Goal: Task Accomplishment & Management: Manage account settings

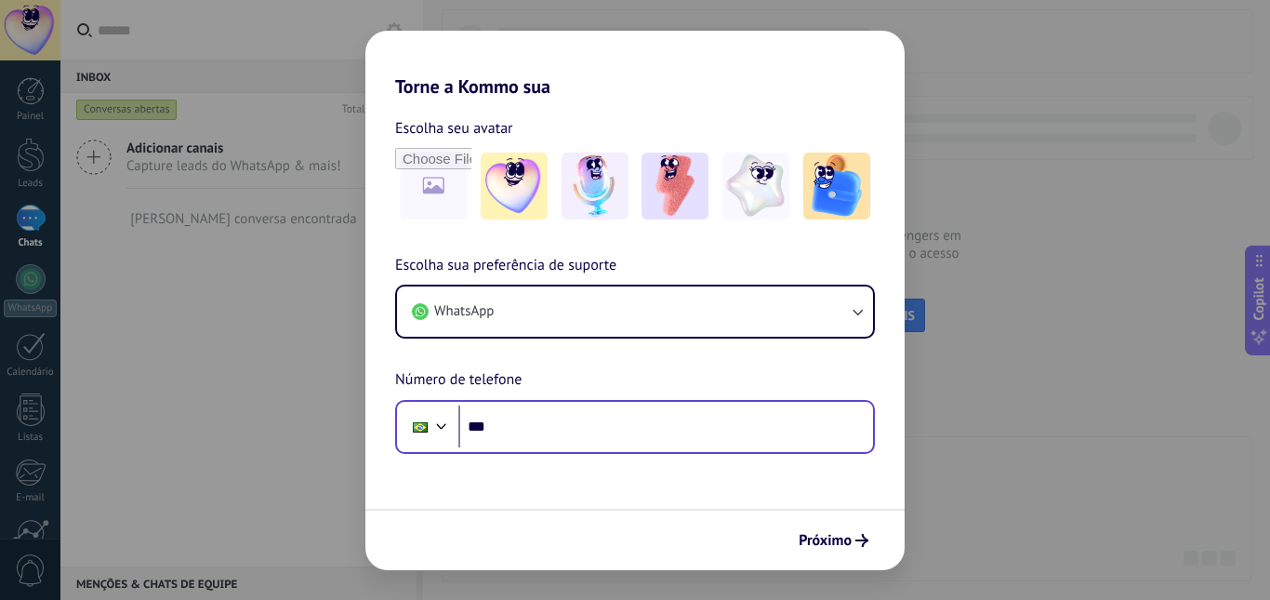
click at [610, 400] on div "Phone ***" at bounding box center [635, 427] width 480 height 54
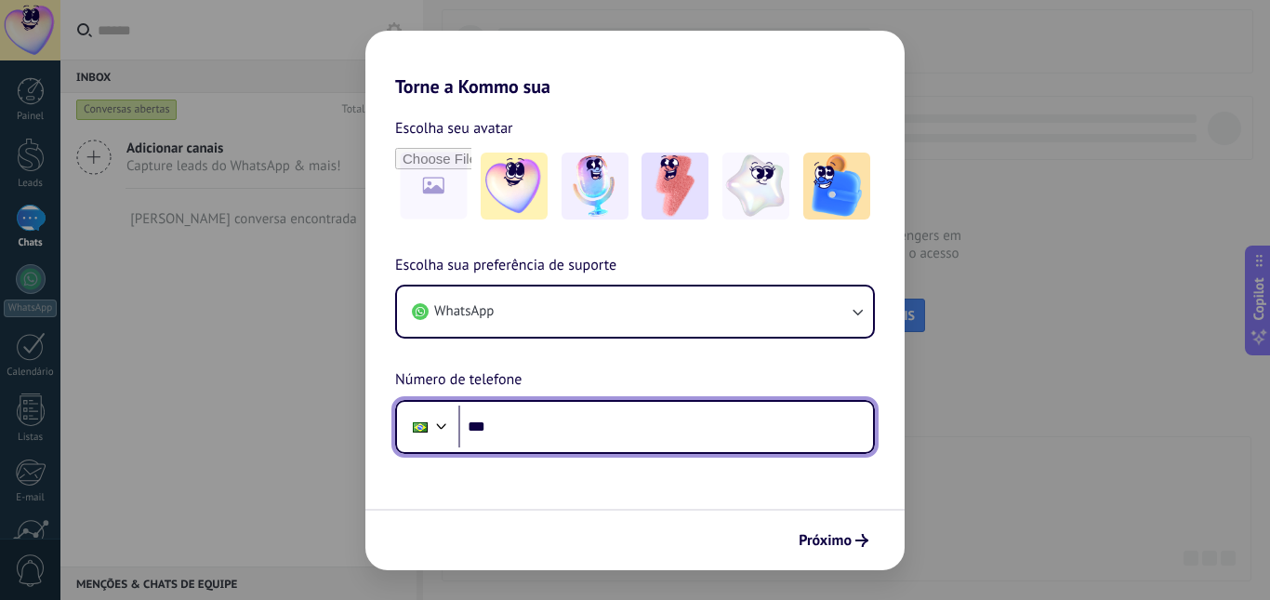
click at [612, 427] on input "***" at bounding box center [665, 426] width 415 height 43
type input "**********"
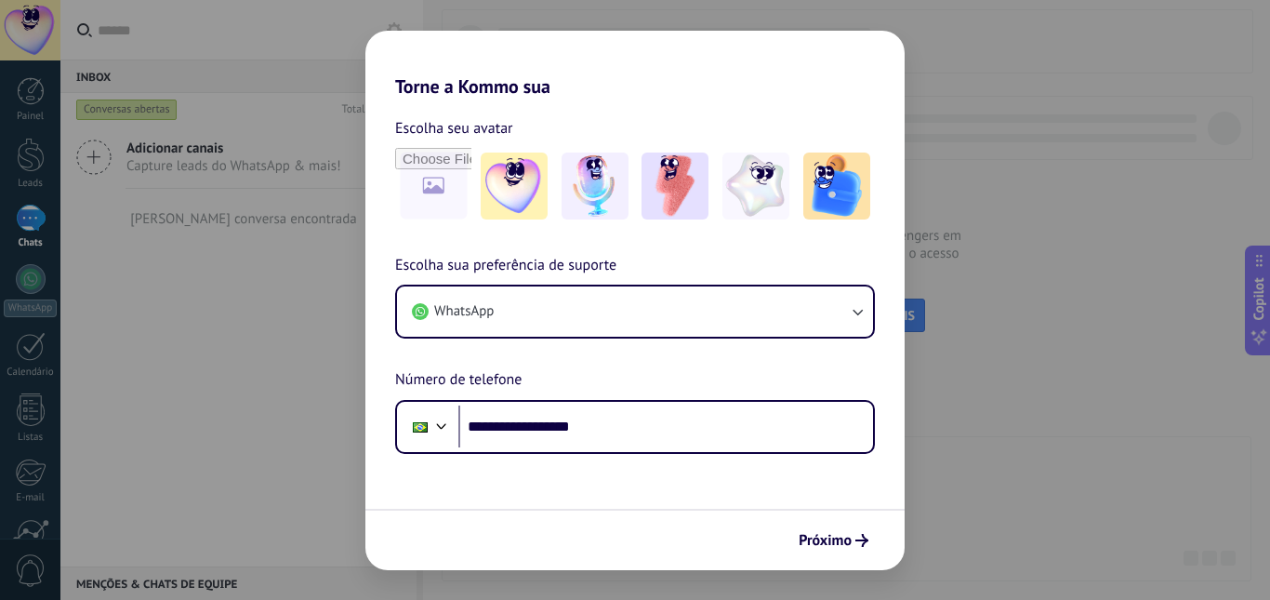
drag, startPoint x: 850, startPoint y: 546, endPoint x: 862, endPoint y: 504, distance: 43.6
click at [847, 546] on span "Próximo" at bounding box center [825, 540] width 53 height 13
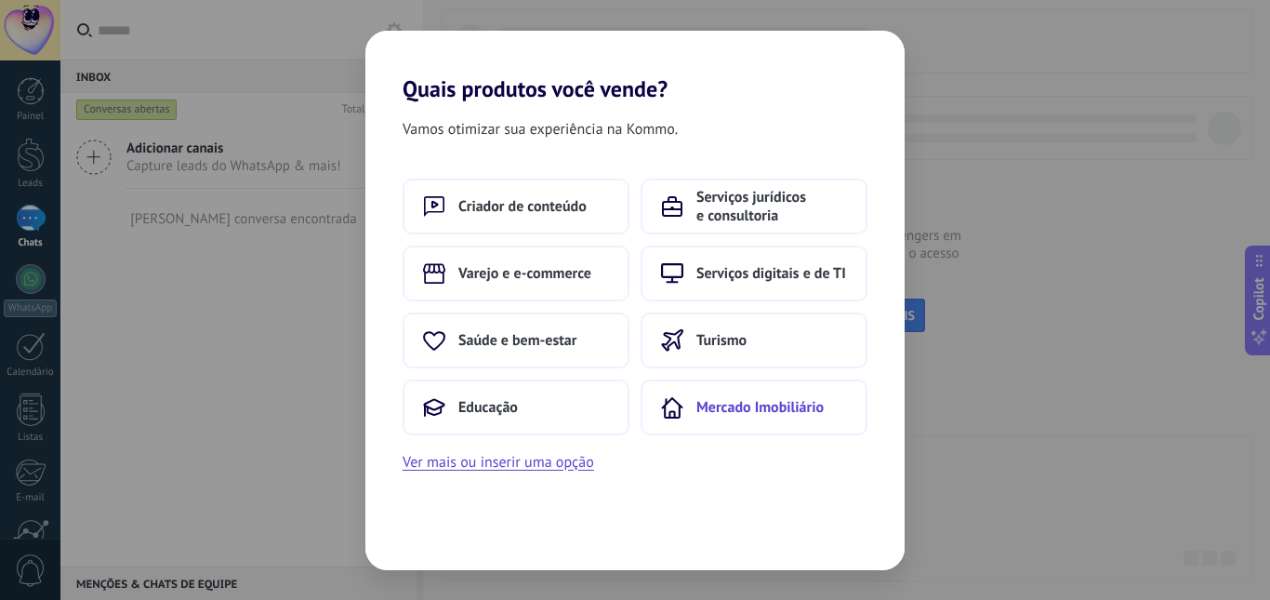
click at [740, 413] on span "Mercado Imobiliário" at bounding box center [759, 407] width 127 height 19
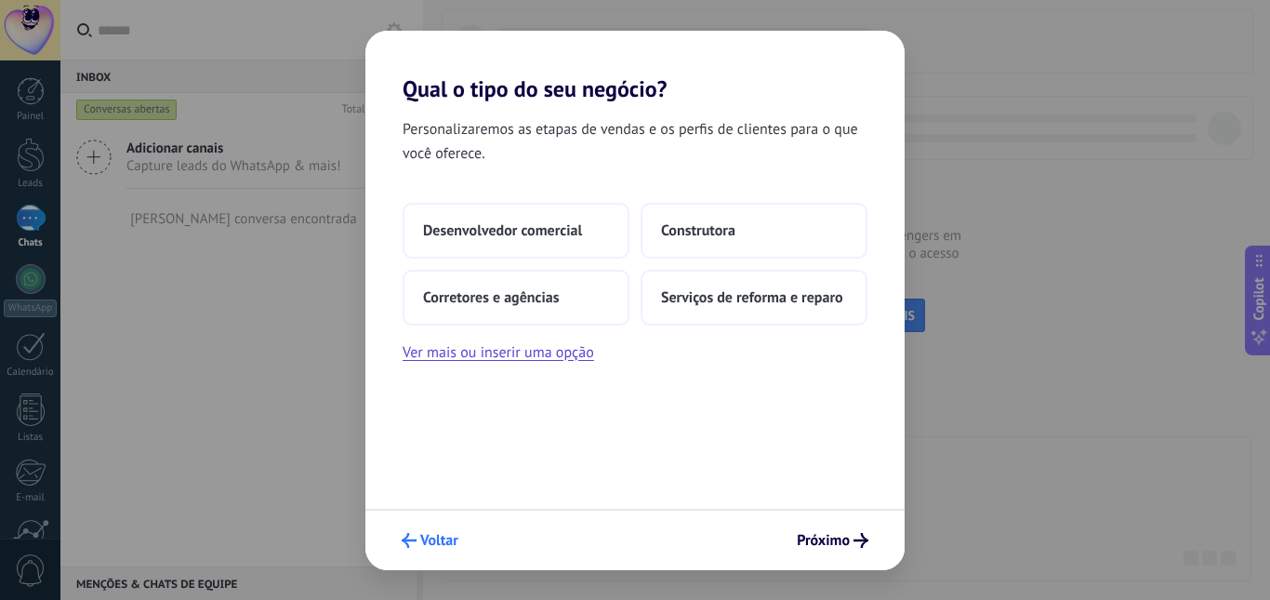
click at [431, 552] on button "Voltar" at bounding box center [429, 540] width 73 height 32
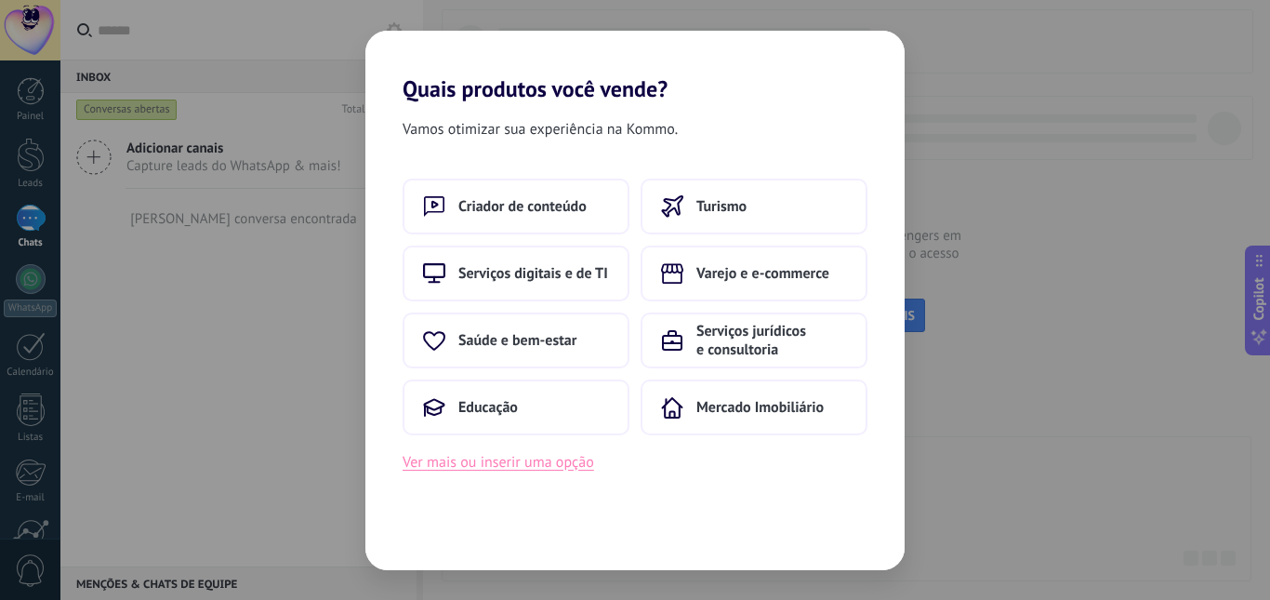
click at [529, 470] on button "Ver mais ou inserir uma opção" at bounding box center [499, 462] width 192 height 24
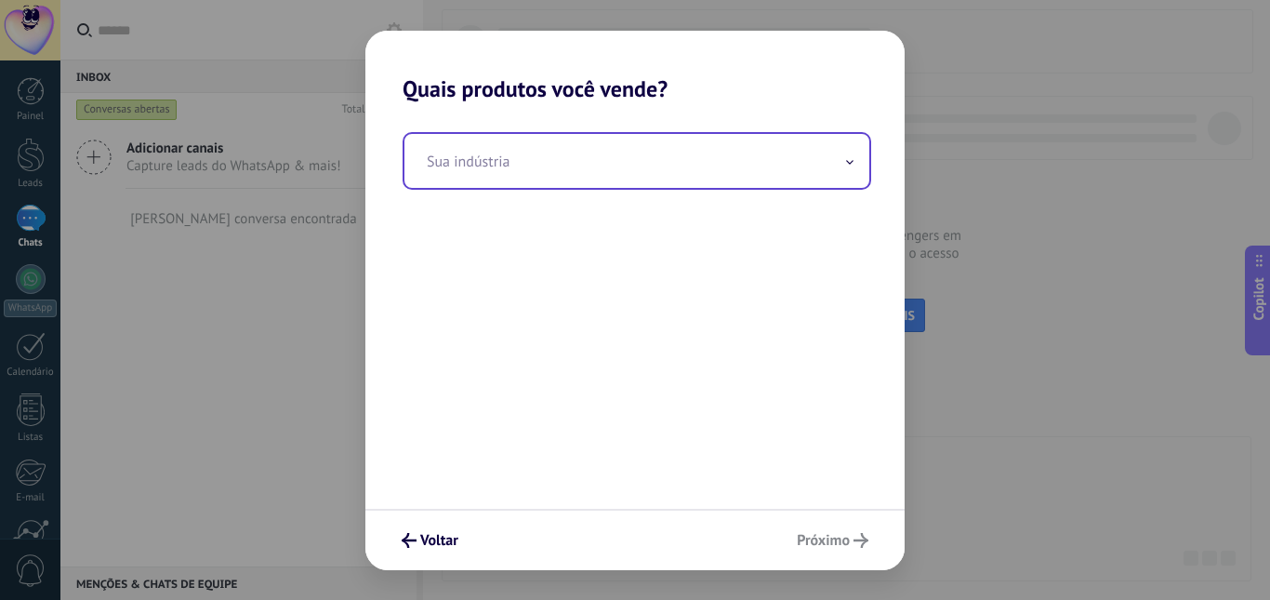
click at [650, 139] on input "text" at bounding box center [636, 161] width 465 height 54
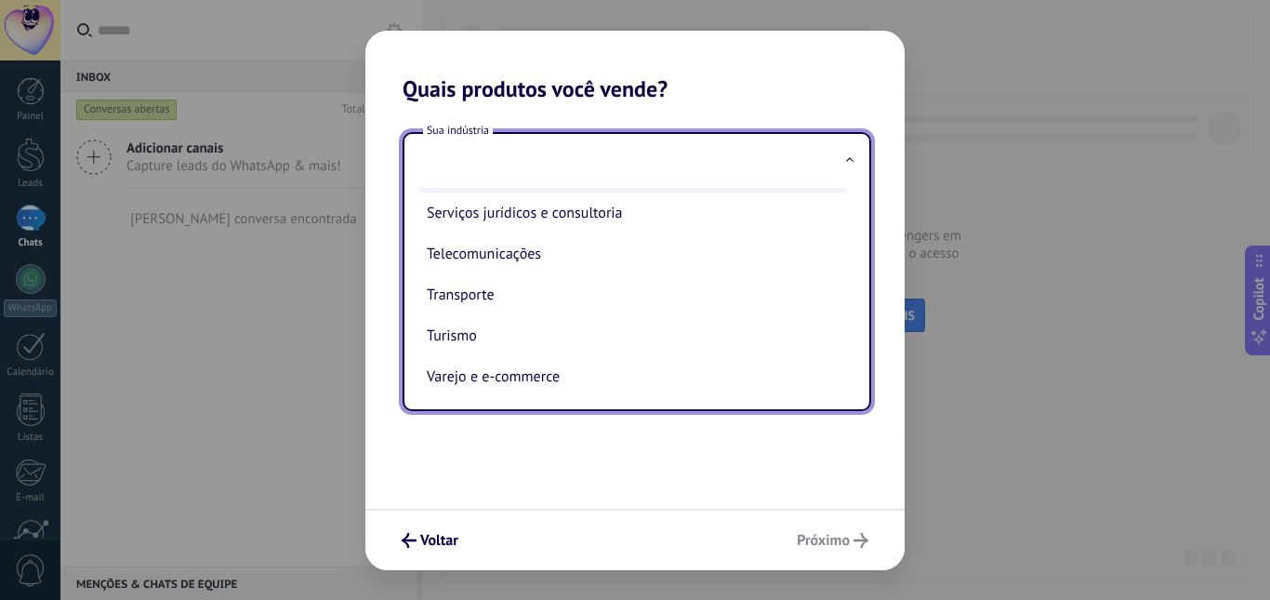
scroll to position [493, 0]
drag, startPoint x: 546, startPoint y: 374, endPoint x: 563, endPoint y: 353, distance: 27.0
click at [546, 373] on li "Varejo e e-commerce" at bounding box center [633, 373] width 428 height 41
type input "**********"
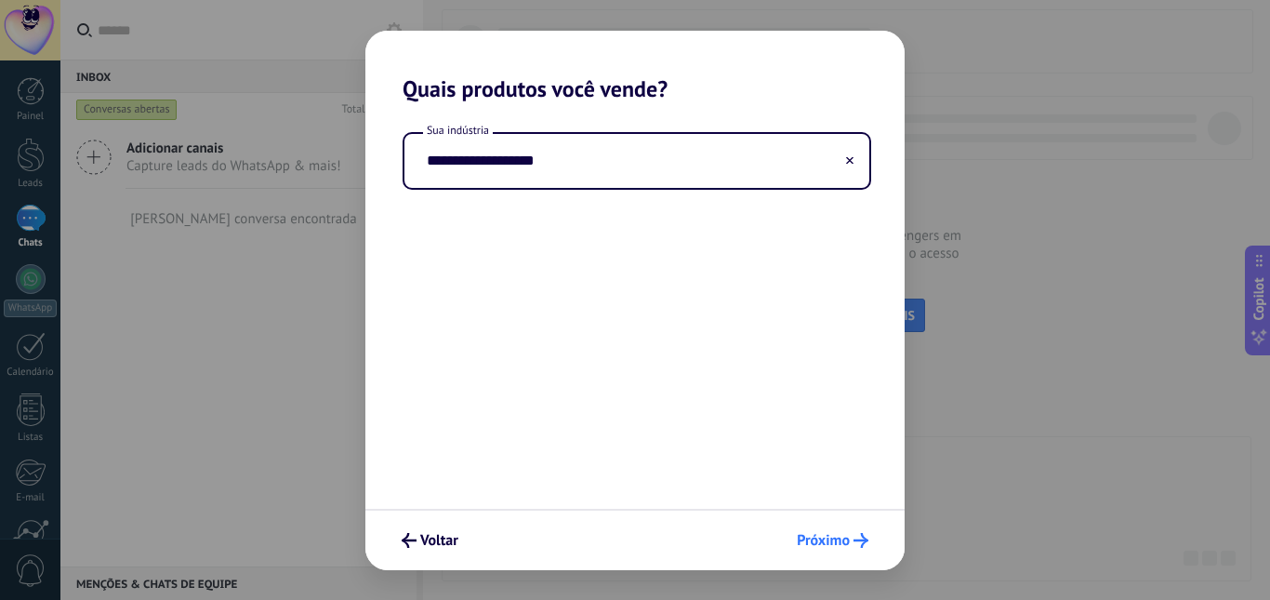
click at [834, 542] on span "Próximo" at bounding box center [823, 540] width 53 height 13
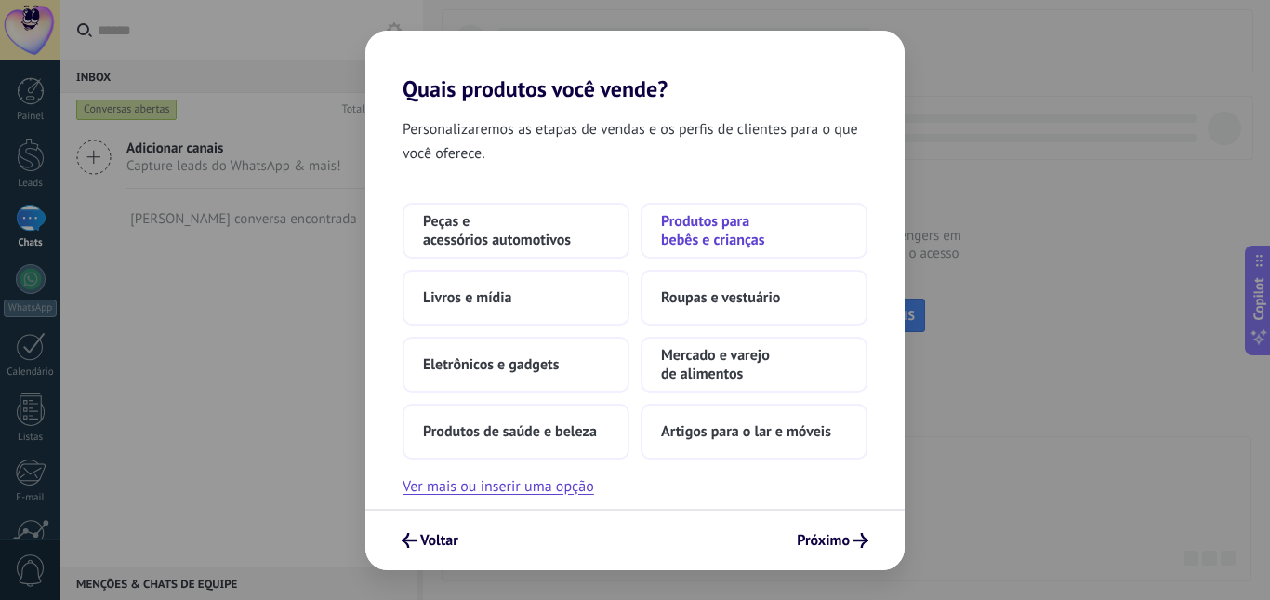
click at [706, 246] on span "Produtos para bebês e crianças" at bounding box center [754, 230] width 186 height 37
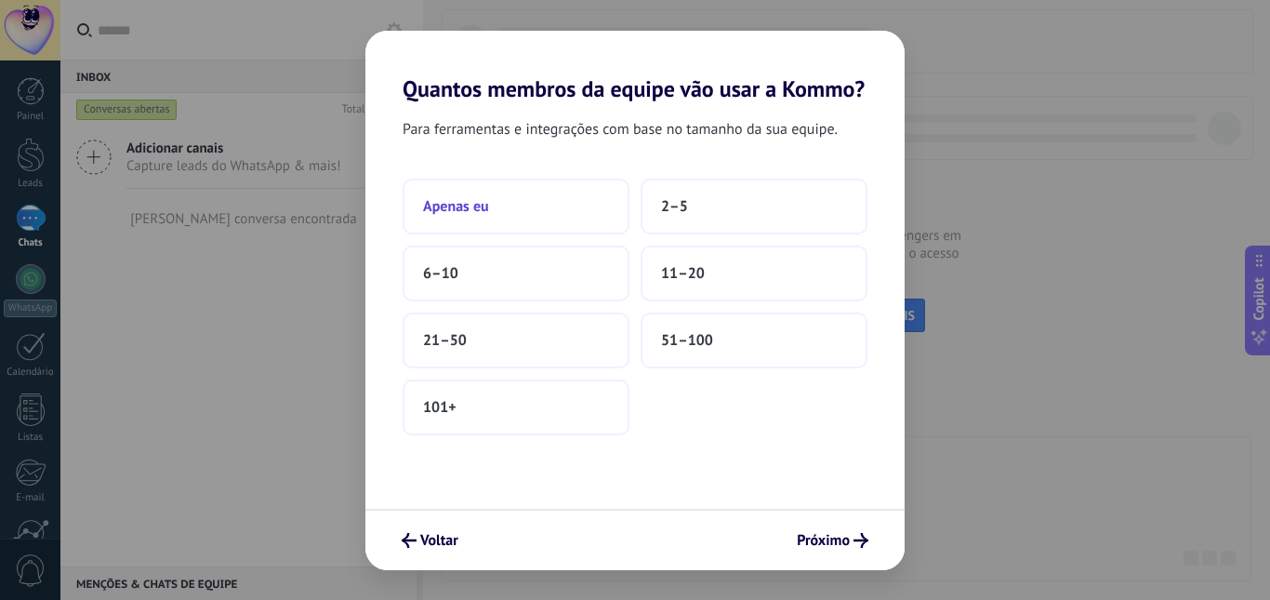
click at [517, 188] on button "Apenas eu" at bounding box center [516, 207] width 227 height 56
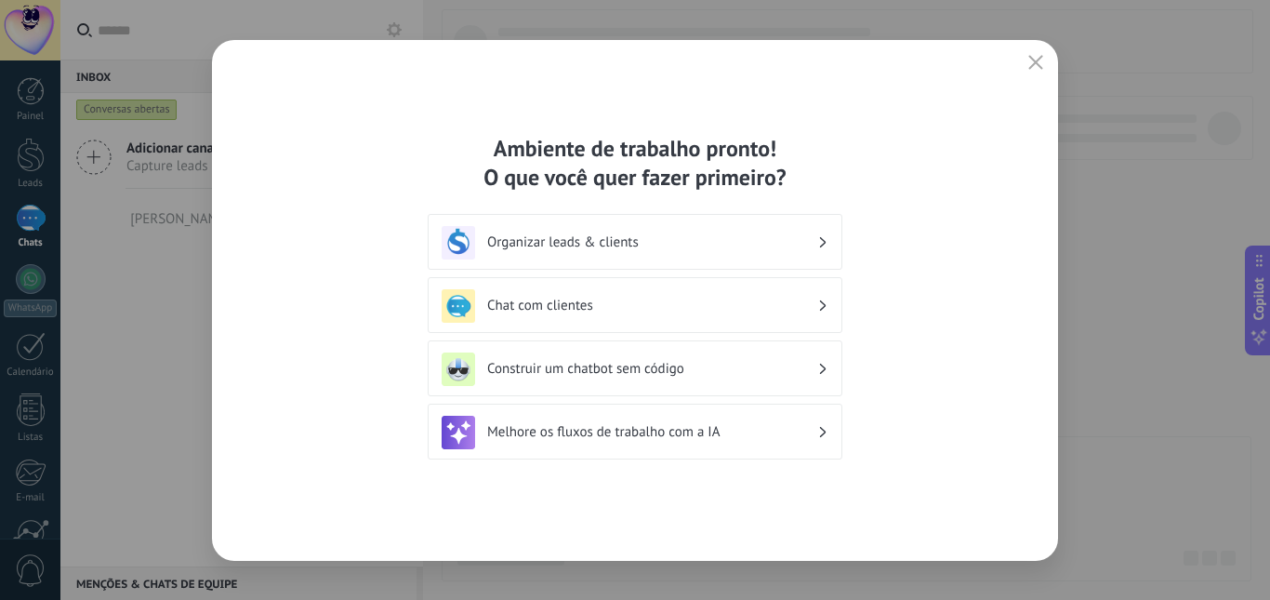
click at [654, 295] on div "Chat com clientes" at bounding box center [635, 305] width 387 height 33
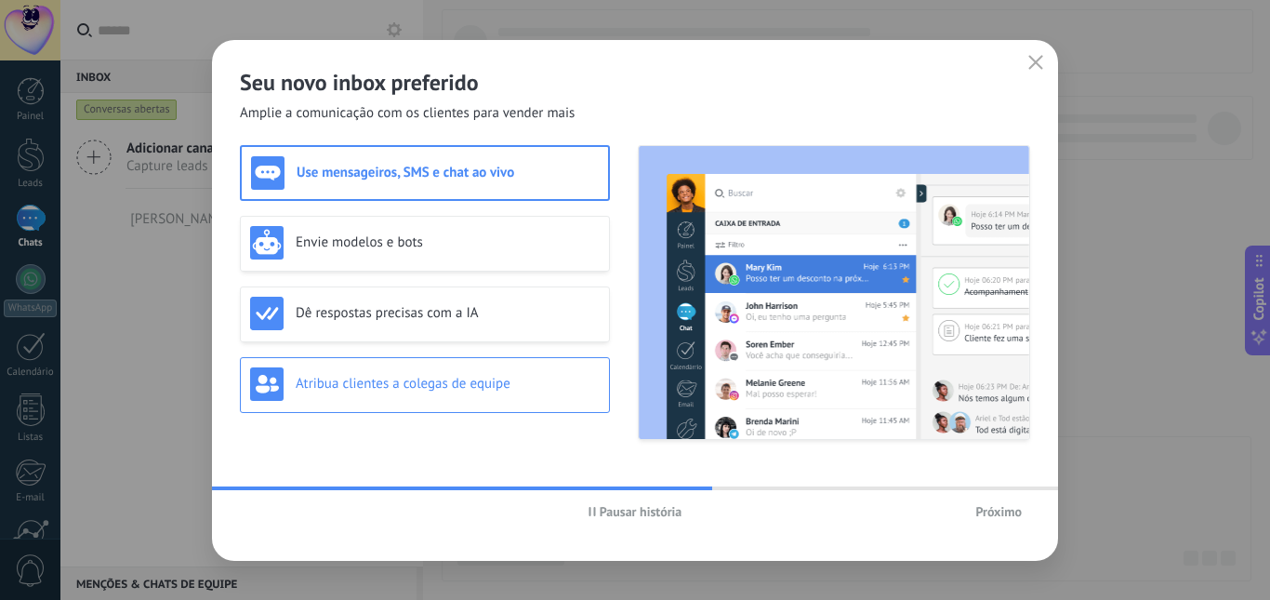
click at [469, 378] on h3 "Atribua clientes a colegas de equipe" at bounding box center [448, 384] width 304 height 18
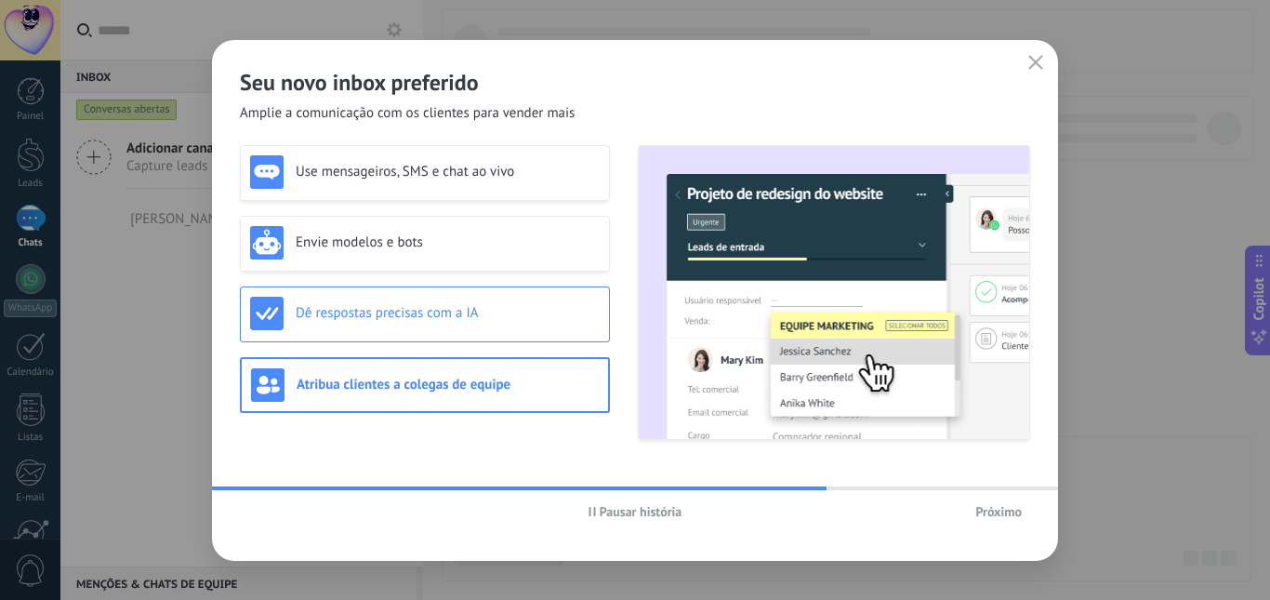
click at [444, 328] on div "Dê respostas precisas com a IA" at bounding box center [425, 313] width 350 height 33
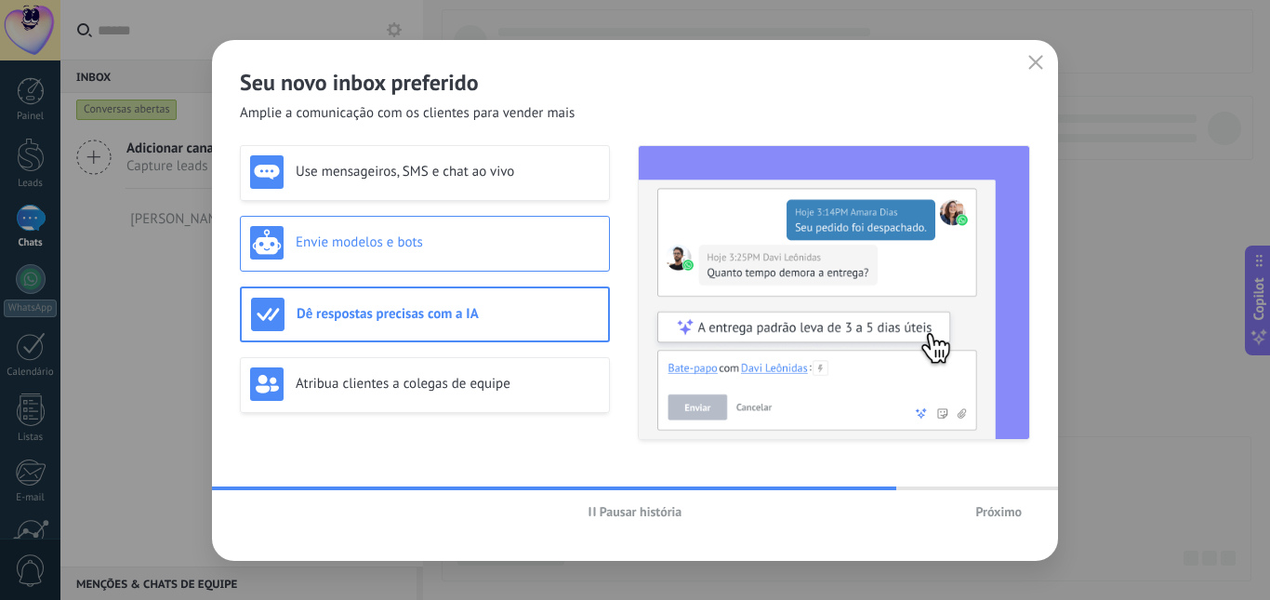
click at [412, 261] on div "Envie modelos e bots" at bounding box center [425, 244] width 370 height 56
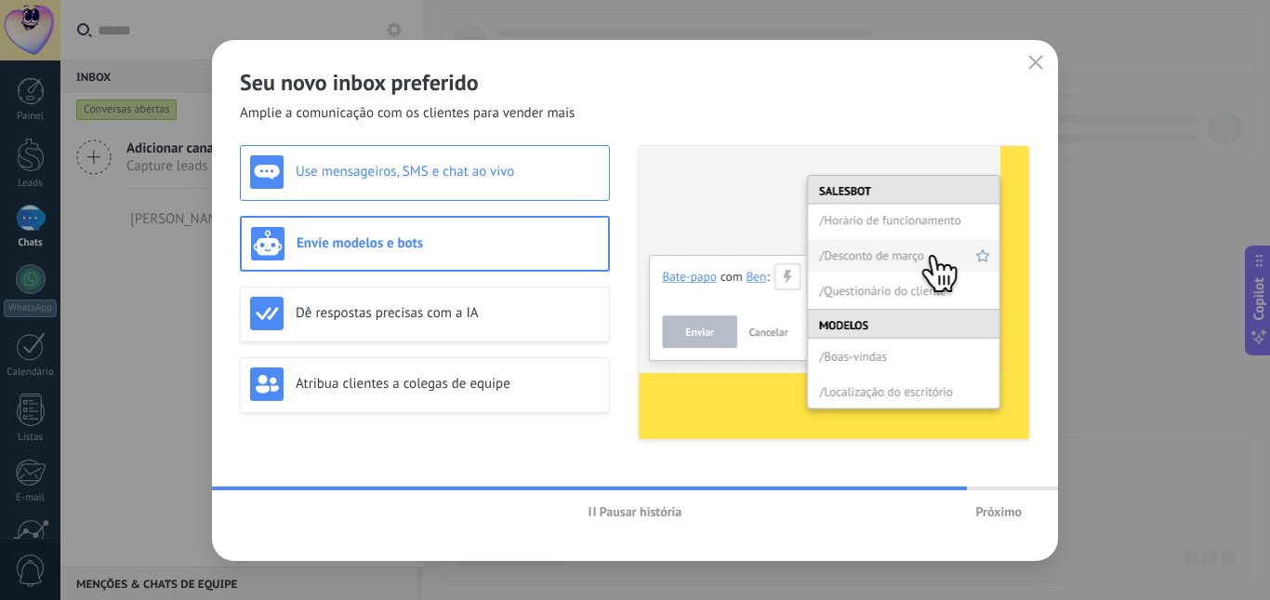
click at [430, 186] on div "Use mensageiros, SMS e chat ao vivo" at bounding box center [425, 171] width 350 height 33
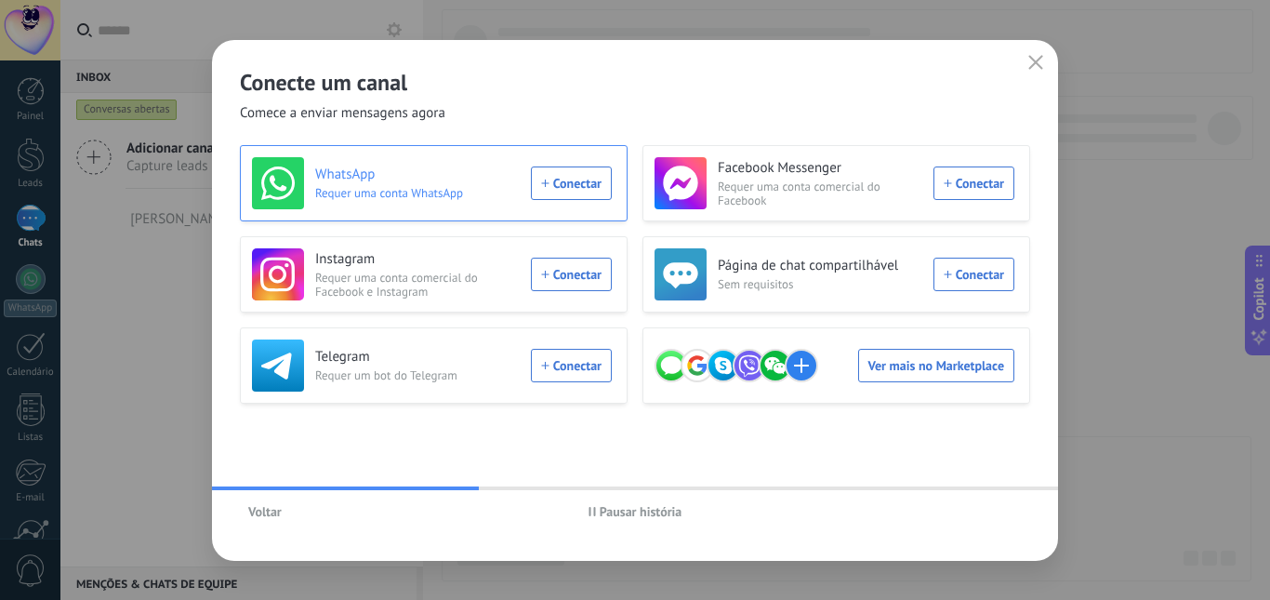
click at [598, 185] on div "WhatsApp Requer uma conta WhatsApp Conectar" at bounding box center [432, 183] width 360 height 52
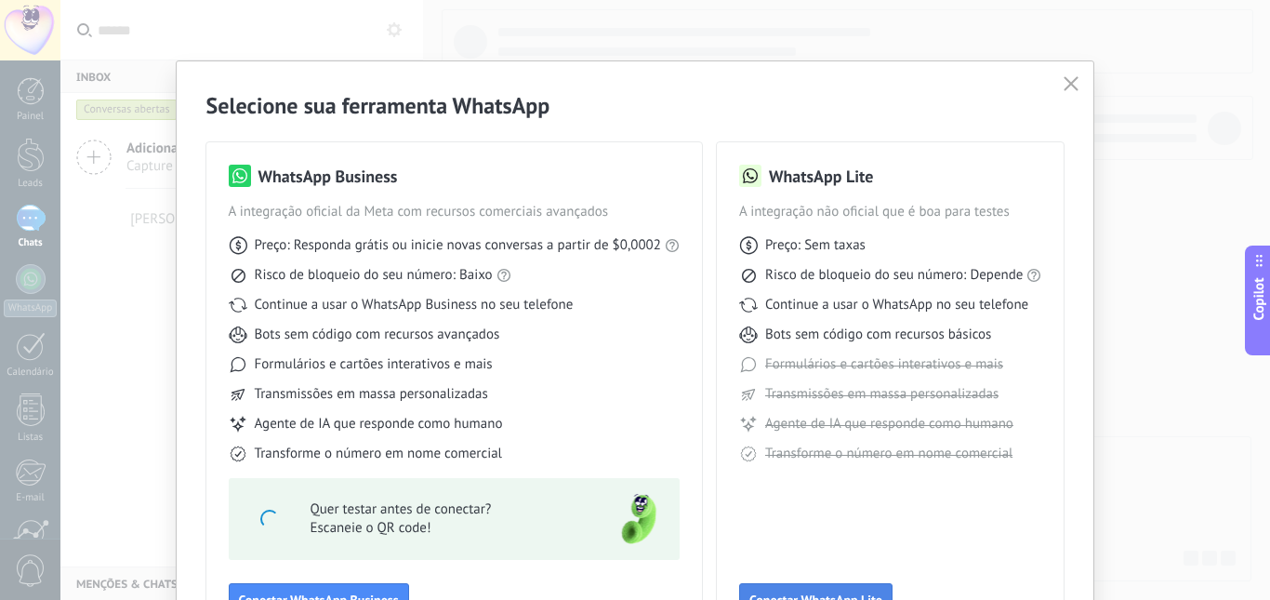
click at [815, 593] on span "Conectar WhatsApp Lite" at bounding box center [815, 599] width 133 height 13
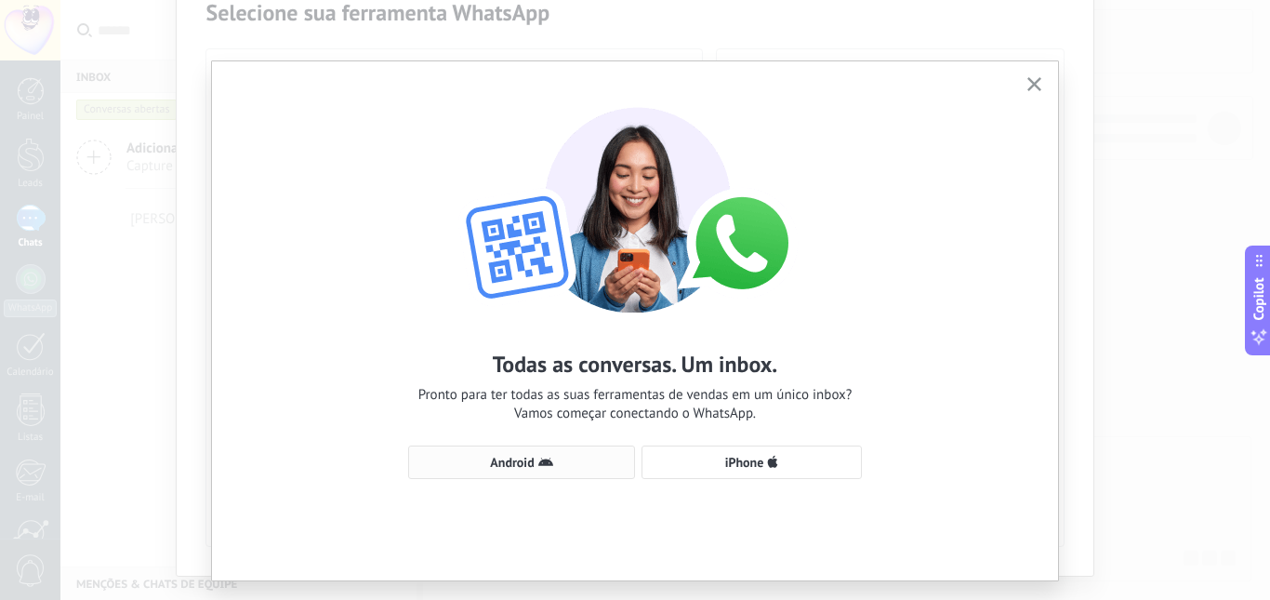
click at [550, 457] on span "Android" at bounding box center [521, 462] width 206 height 15
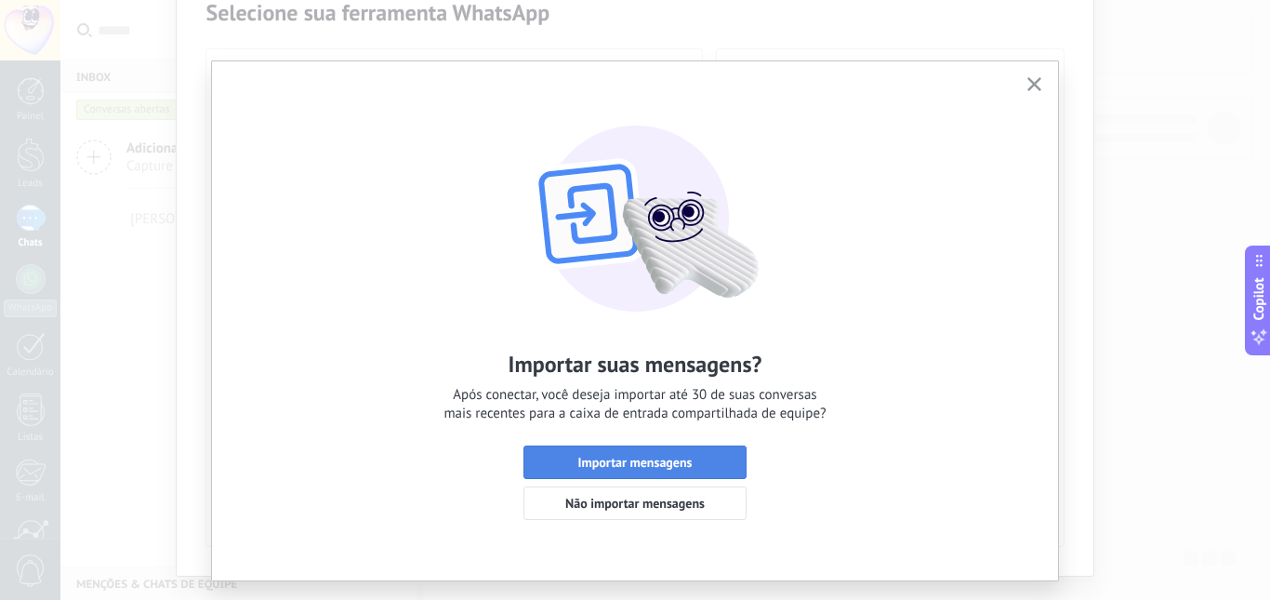
click at [557, 449] on button "Importar mensagens" at bounding box center [634, 461] width 223 height 33
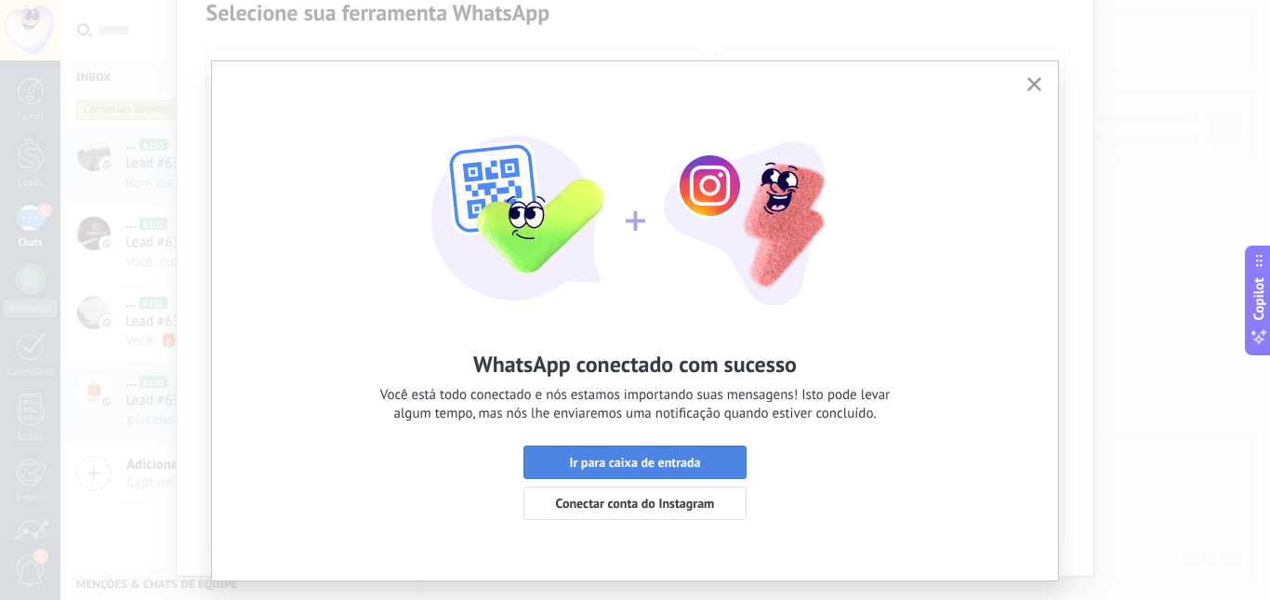
click at [636, 460] on span "Ir para caixa de entrada" at bounding box center [634, 462] width 131 height 13
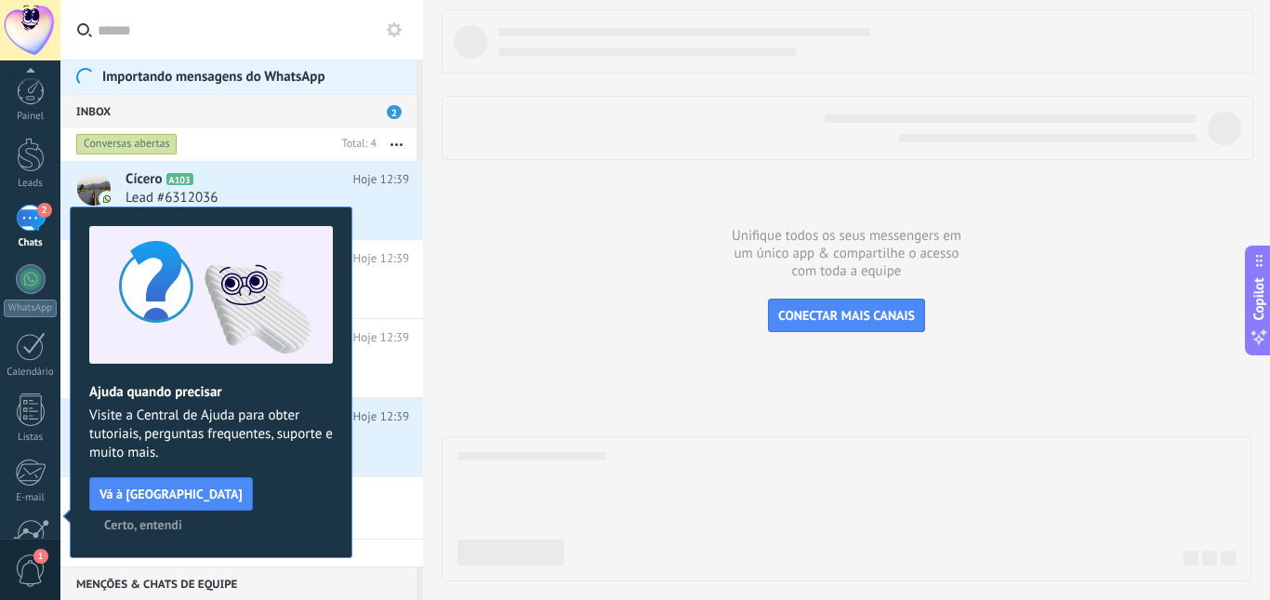
scroll to position [174, 0]
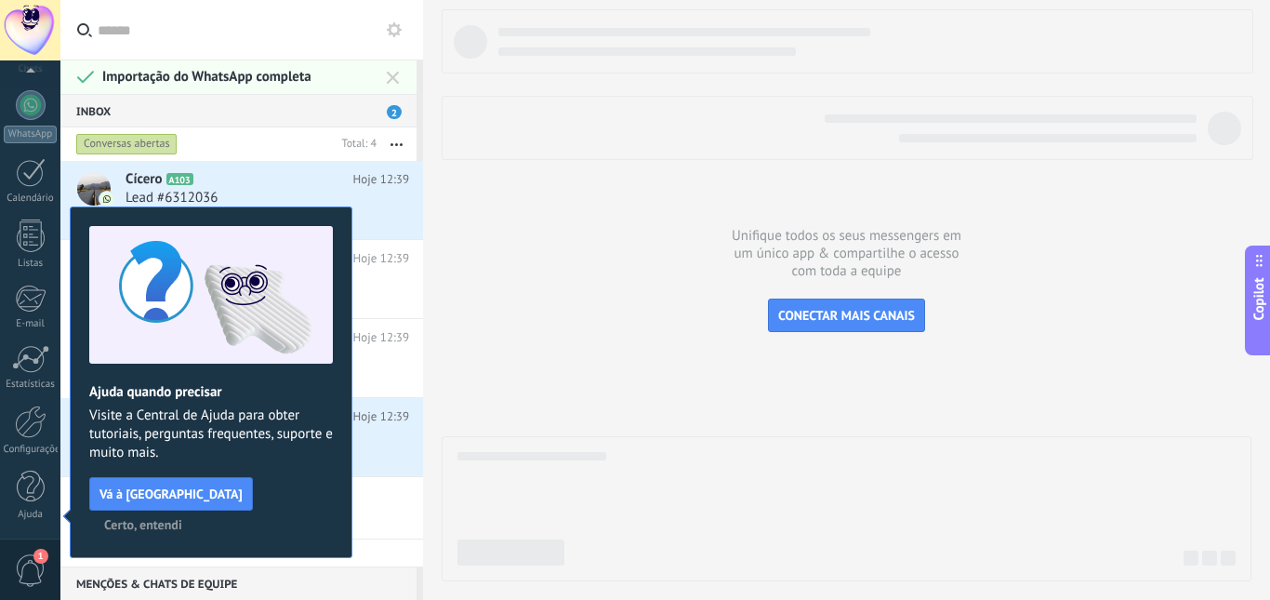
click at [182, 518] on span "Certo, entendi" at bounding box center [143, 524] width 78 height 13
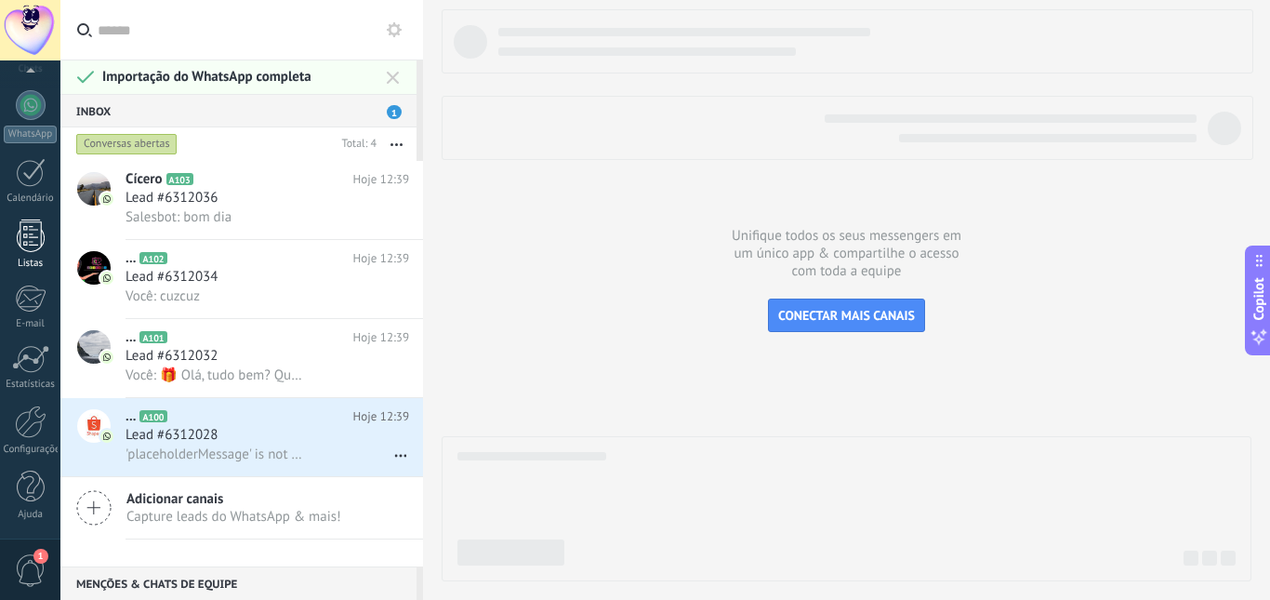
drag, startPoint x: 22, startPoint y: 245, endPoint x: 54, endPoint y: 239, distance: 32.3
click at [22, 245] on div at bounding box center [31, 235] width 28 height 33
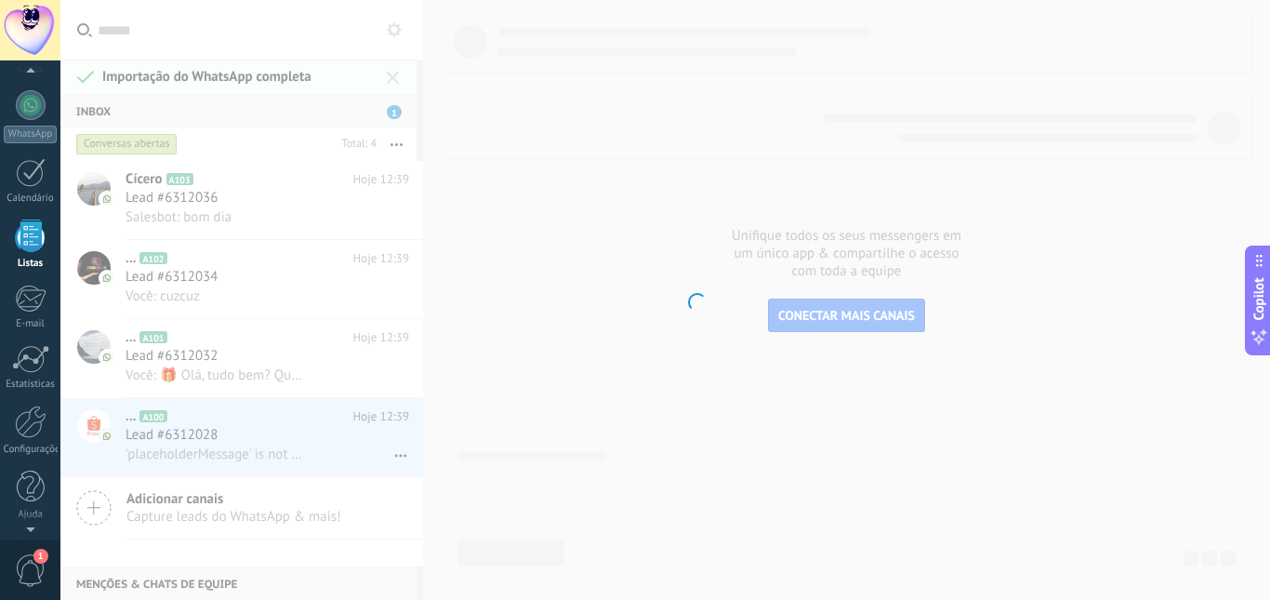
scroll to position [115, 0]
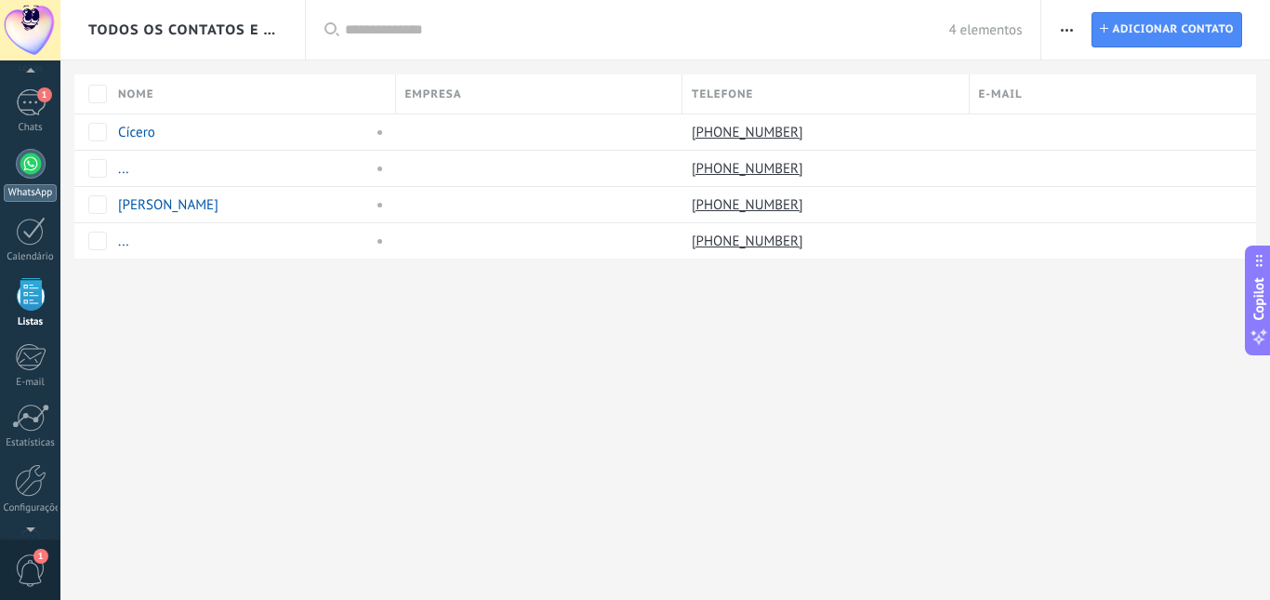
click at [18, 166] on div at bounding box center [31, 164] width 30 height 30
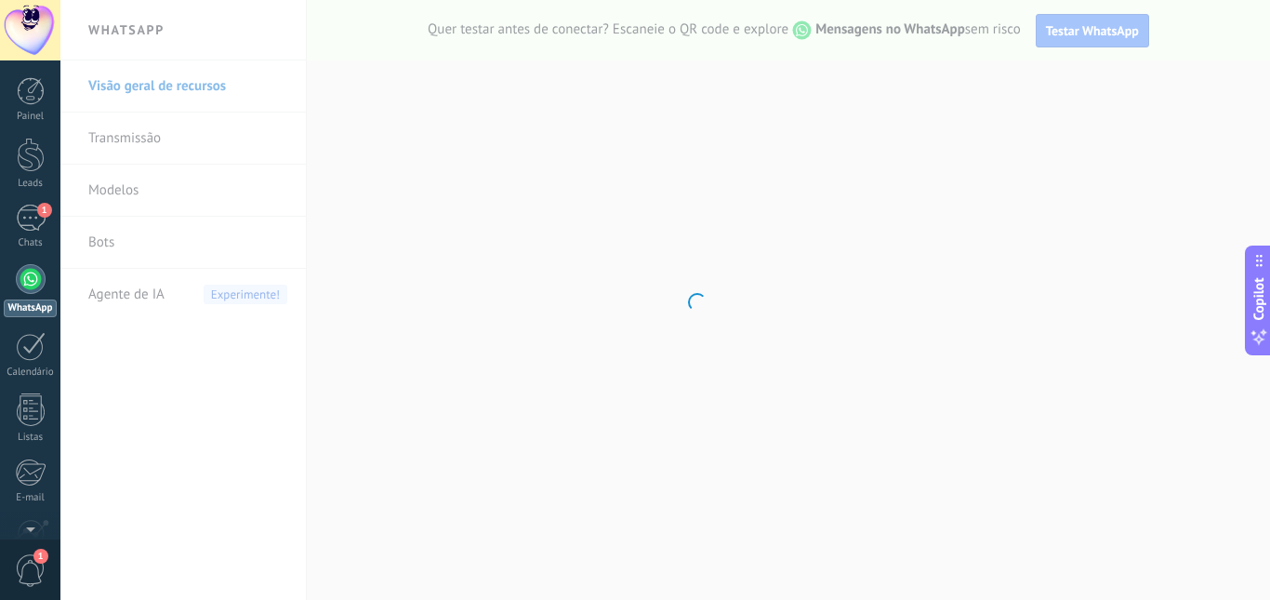
click at [147, 241] on body ".abccls-1,.abccls-2{fill-rule:evenodd}.abccls-2{fill:#fff} .abfcls-1{fill:none}…" at bounding box center [635, 300] width 1270 height 600
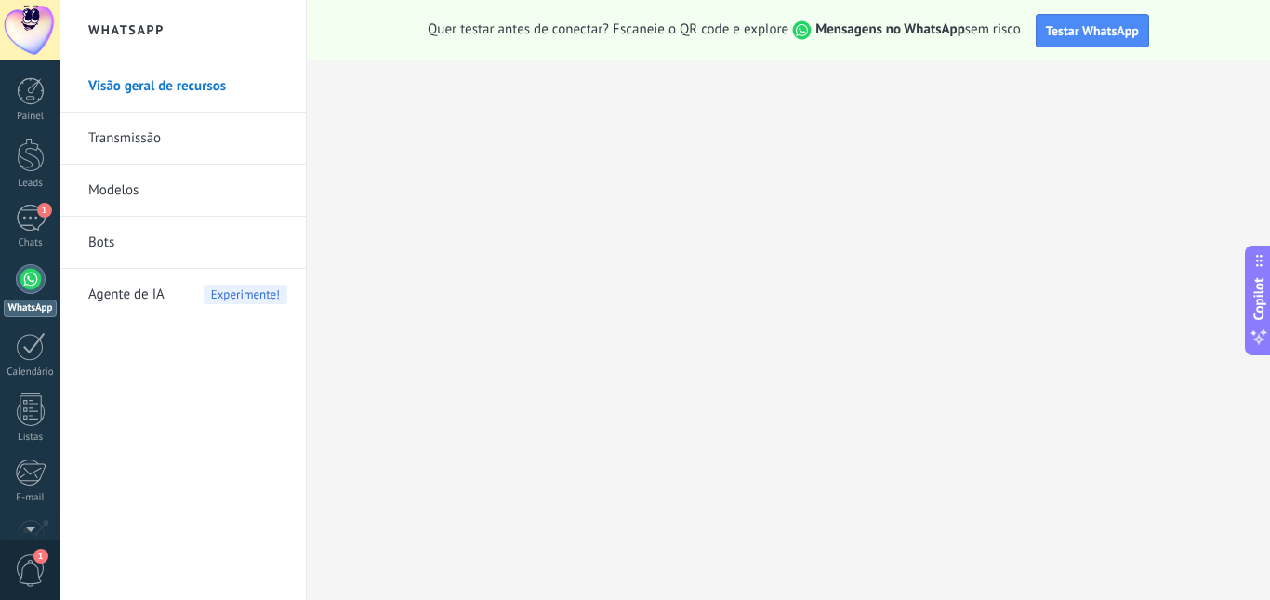
click at [147, 241] on link "Bots" at bounding box center [187, 243] width 199 height 52
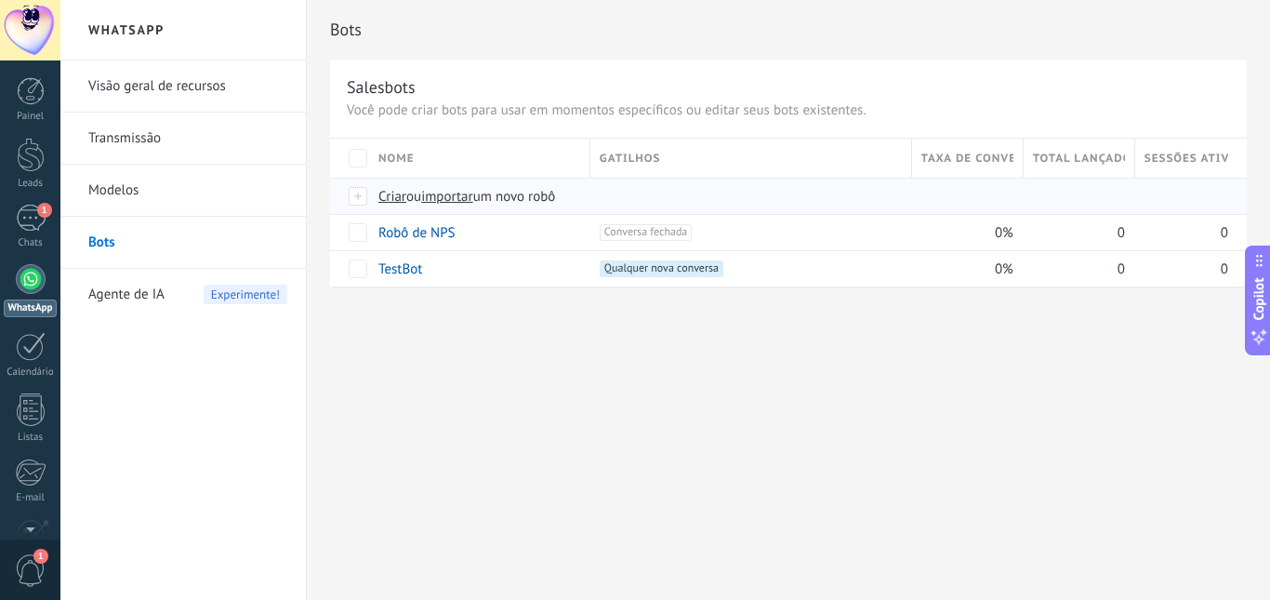
click at [418, 194] on span "ou" at bounding box center [413, 197] width 15 height 18
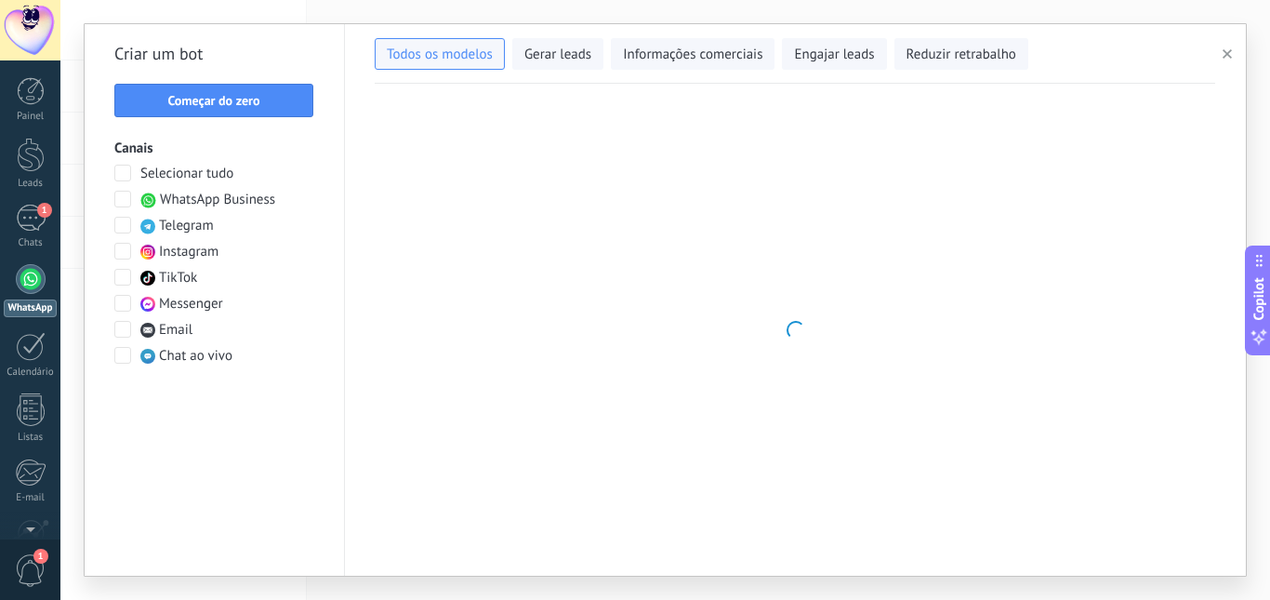
type input "**********"
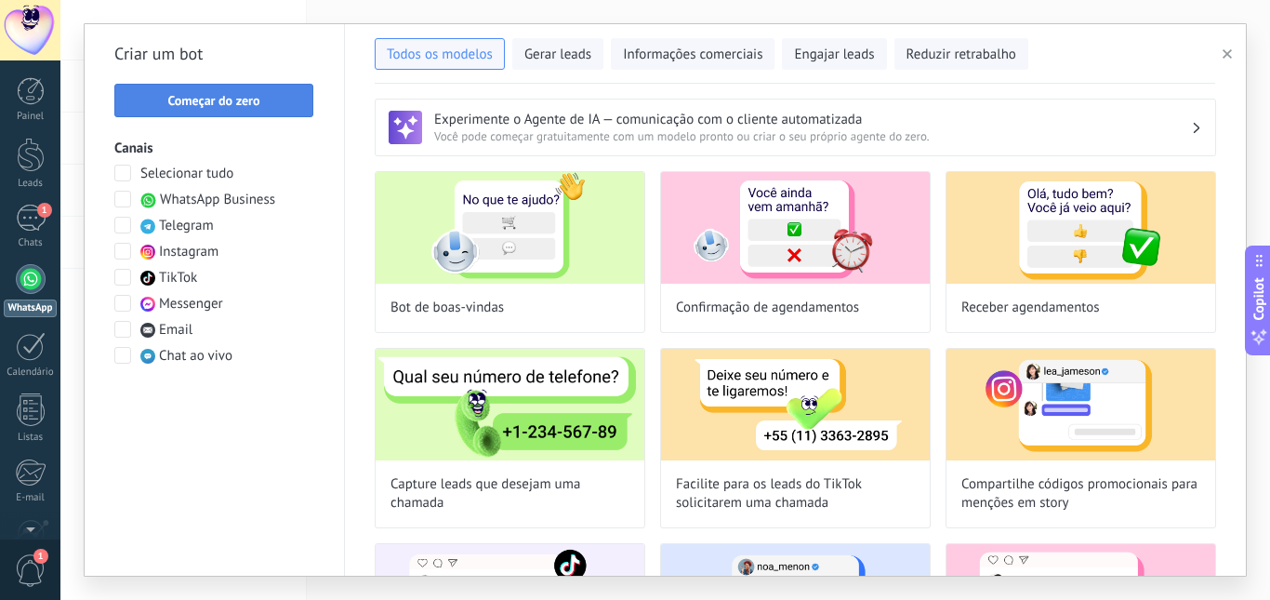
click at [227, 102] on span "Começar do zero" at bounding box center [213, 100] width 92 height 13
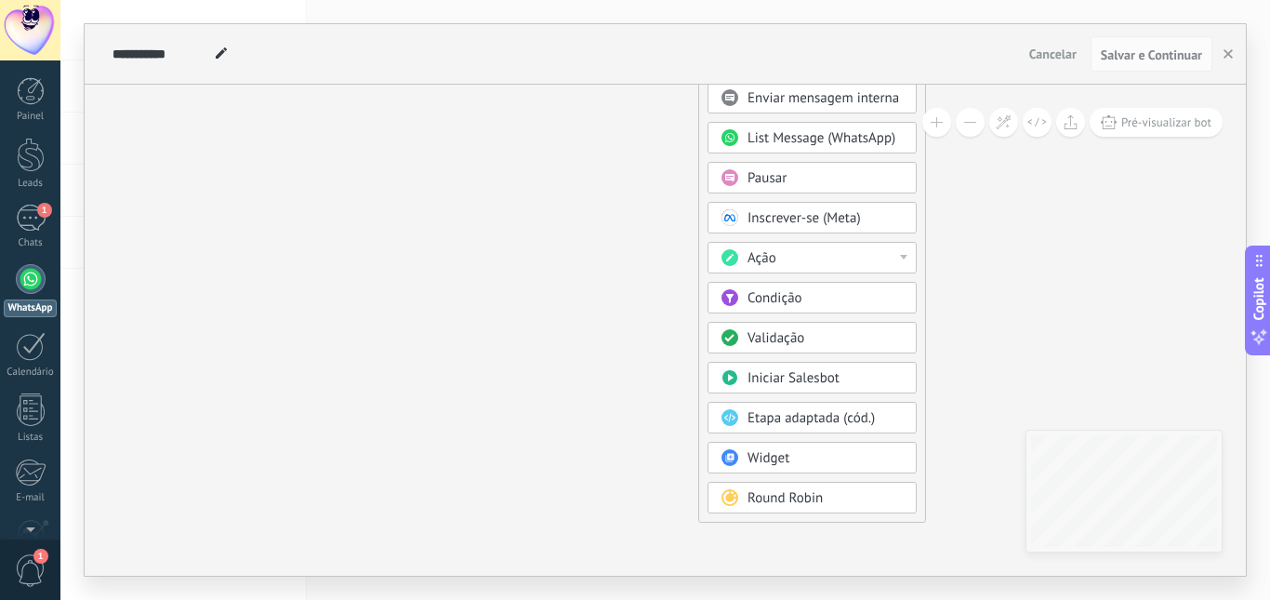
click at [812, 297] on div "Condição" at bounding box center [826, 298] width 156 height 19
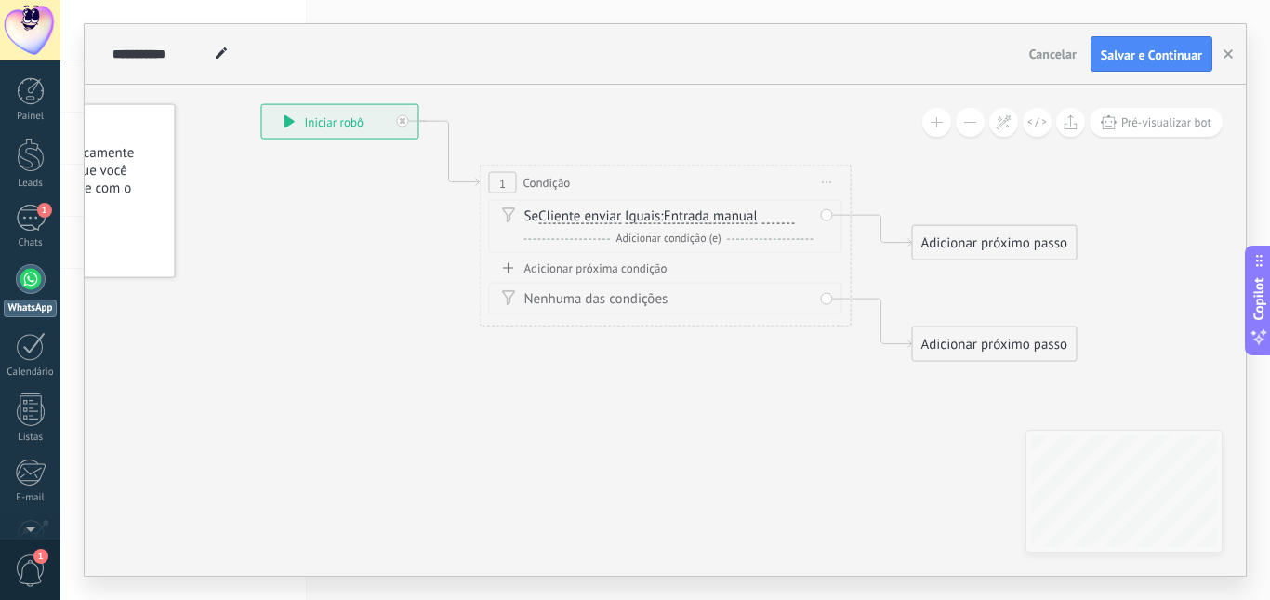
click at [758, 215] on span "Entrada manual" at bounding box center [711, 216] width 94 height 15
click at [760, 215] on button "Entrada manual" at bounding box center [771, 216] width 232 height 33
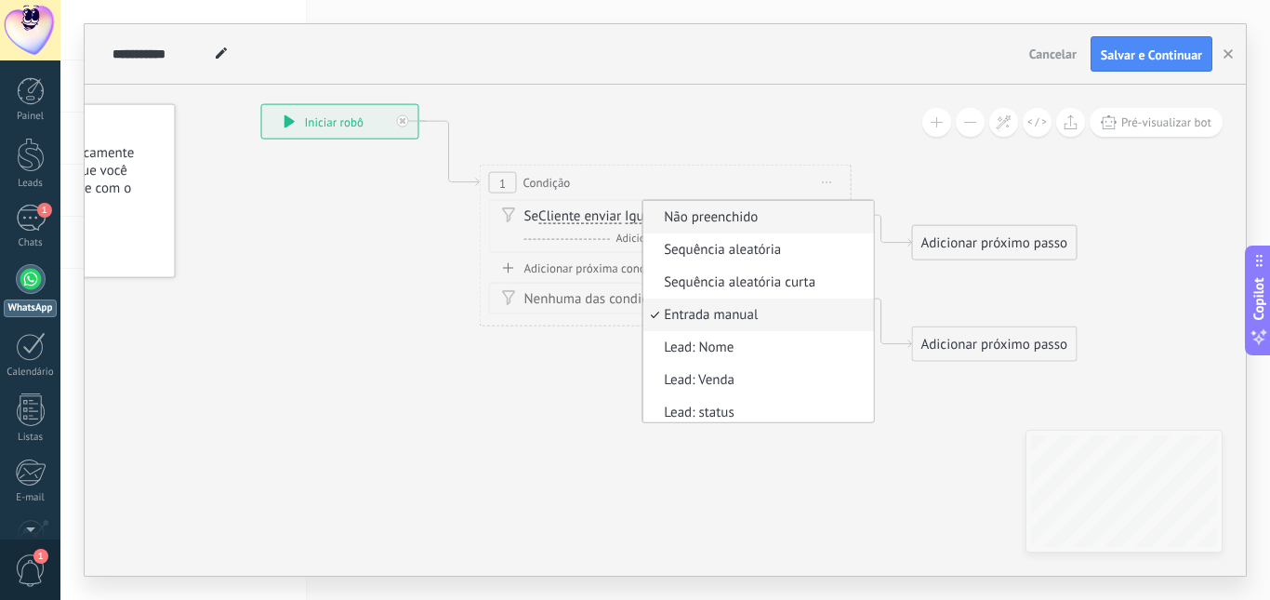
scroll to position [6, 0]
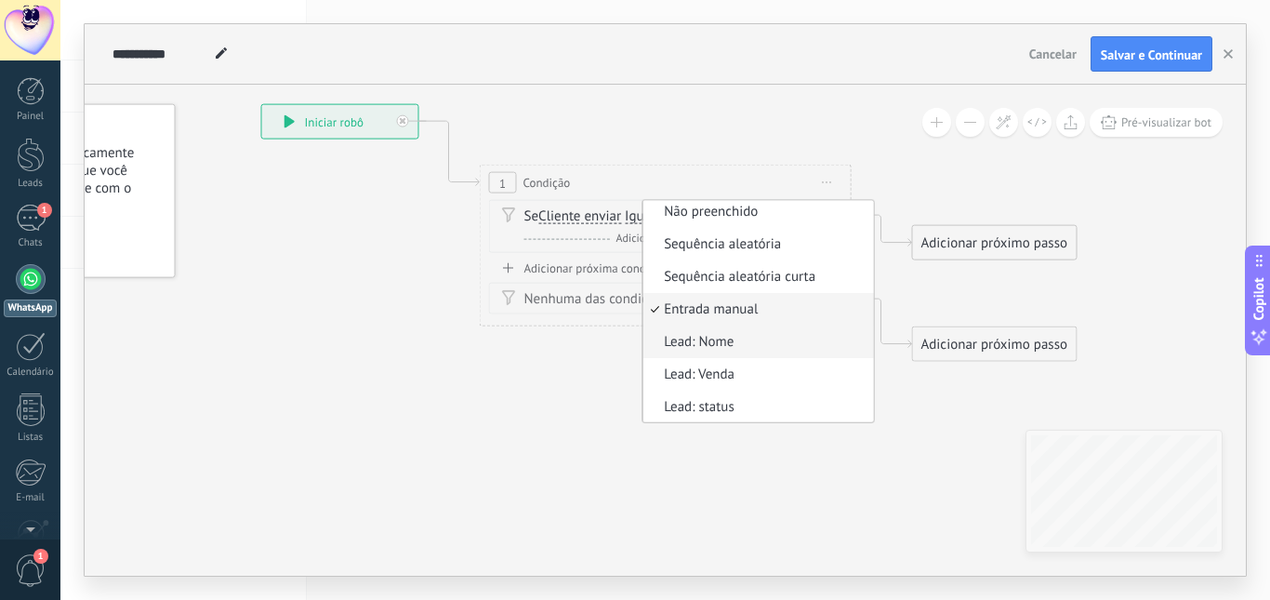
click at [763, 346] on span "Lead: Nome" at bounding box center [755, 342] width 225 height 19
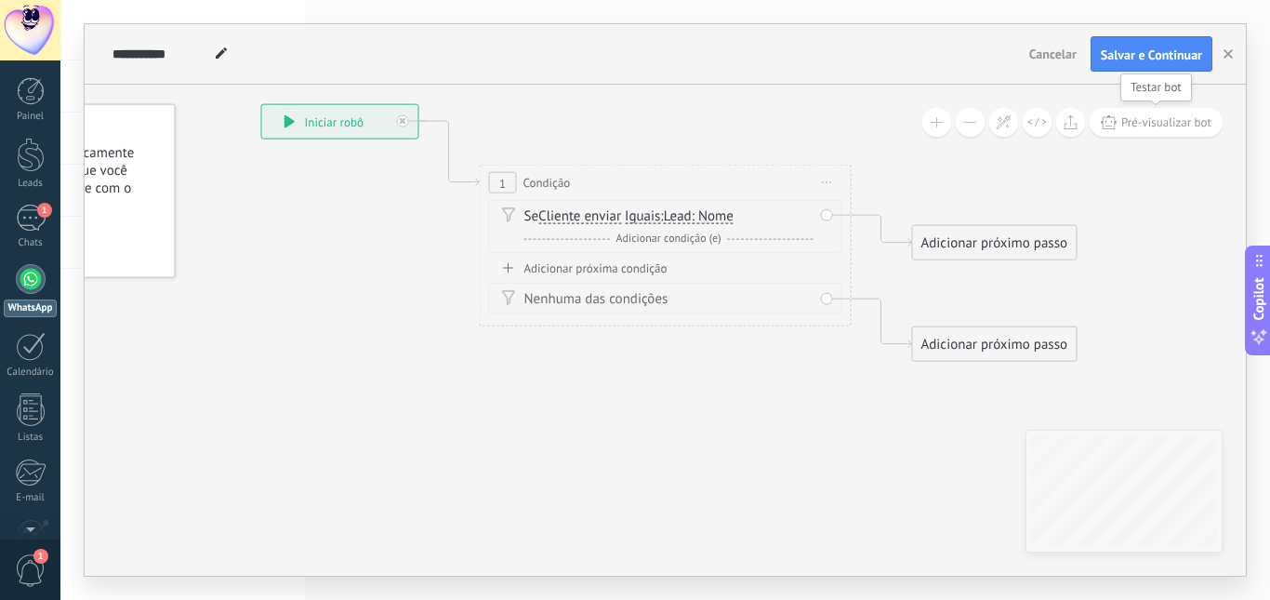
click at [1113, 119] on icon at bounding box center [1109, 122] width 16 height 14
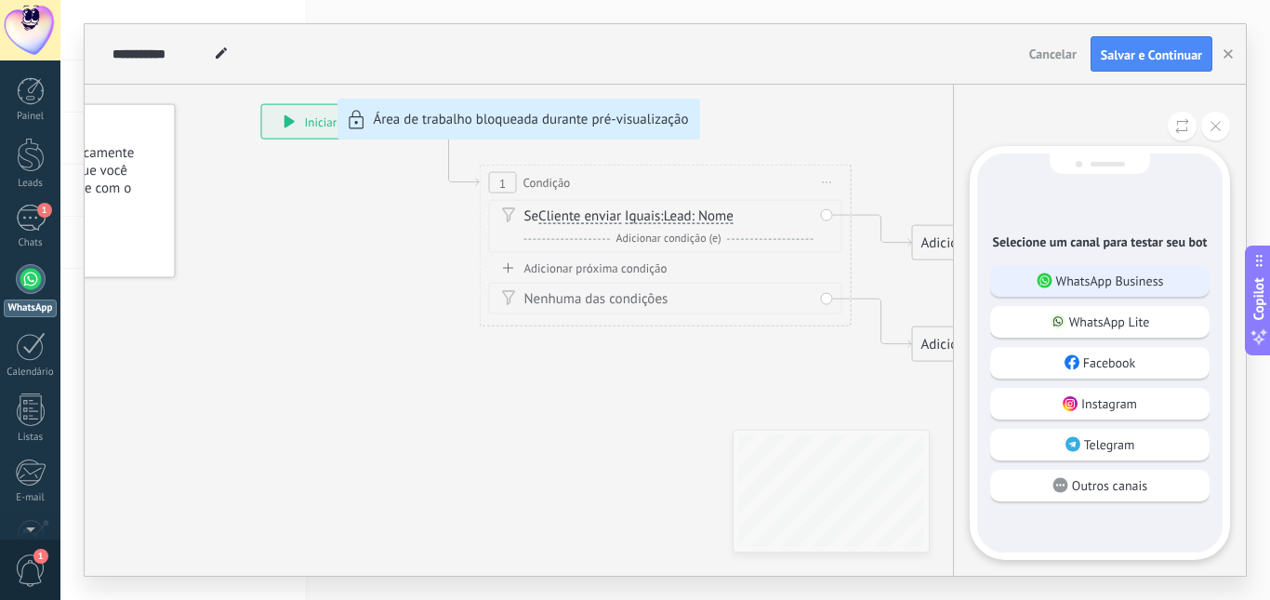
click at [1123, 275] on p "WhatsApp Business" at bounding box center [1110, 280] width 108 height 17
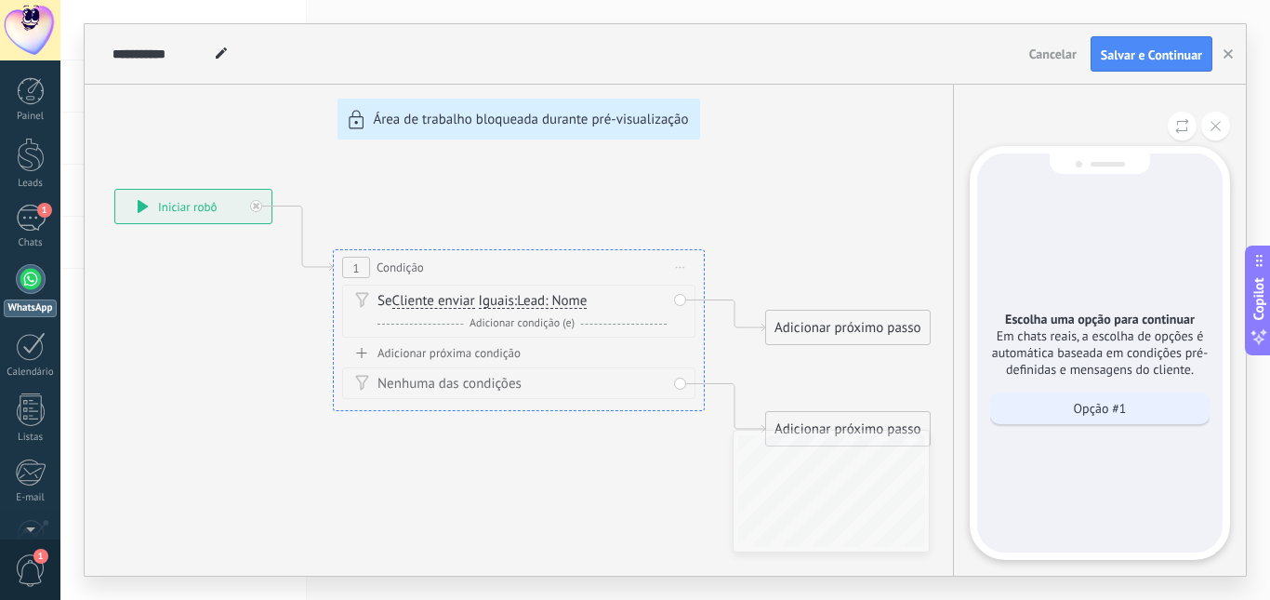
click at [1124, 396] on div "Opção #1" at bounding box center [1099, 408] width 219 height 32
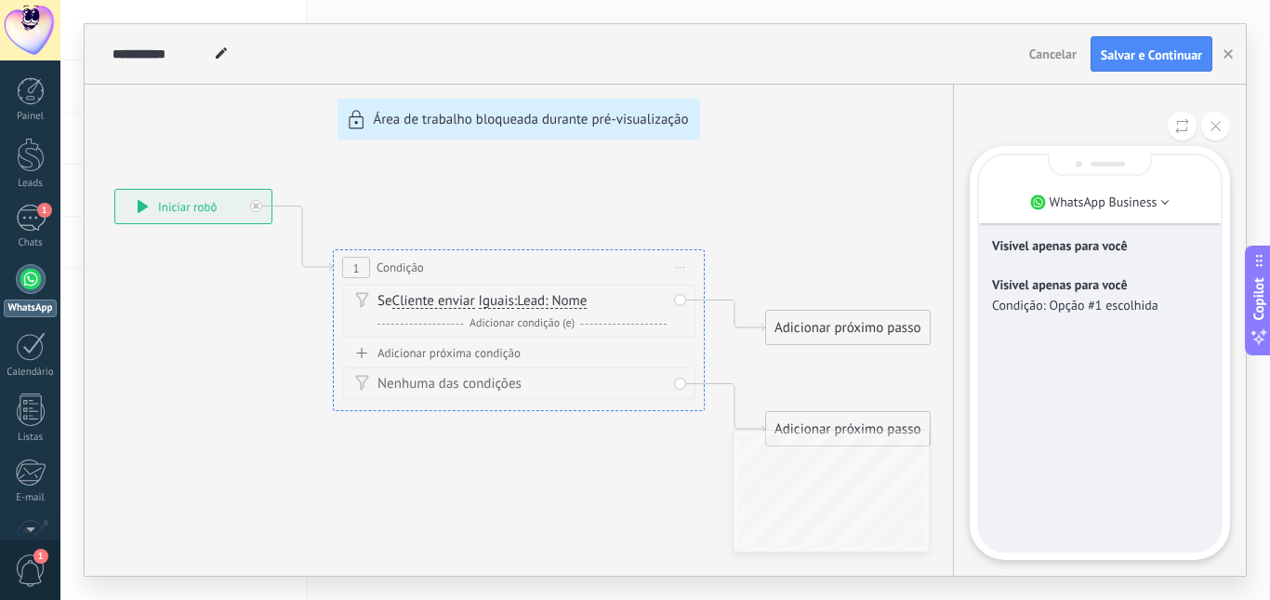
click at [678, 273] on div "**********" at bounding box center [665, 299] width 1161 height 551
click at [684, 262] on div "**********" at bounding box center [665, 299] width 1161 height 551
click at [682, 273] on div "**********" at bounding box center [665, 299] width 1161 height 551
click at [682, 267] on div "**********" at bounding box center [665, 299] width 1161 height 551
click at [677, 262] on div "**********" at bounding box center [665, 299] width 1161 height 551
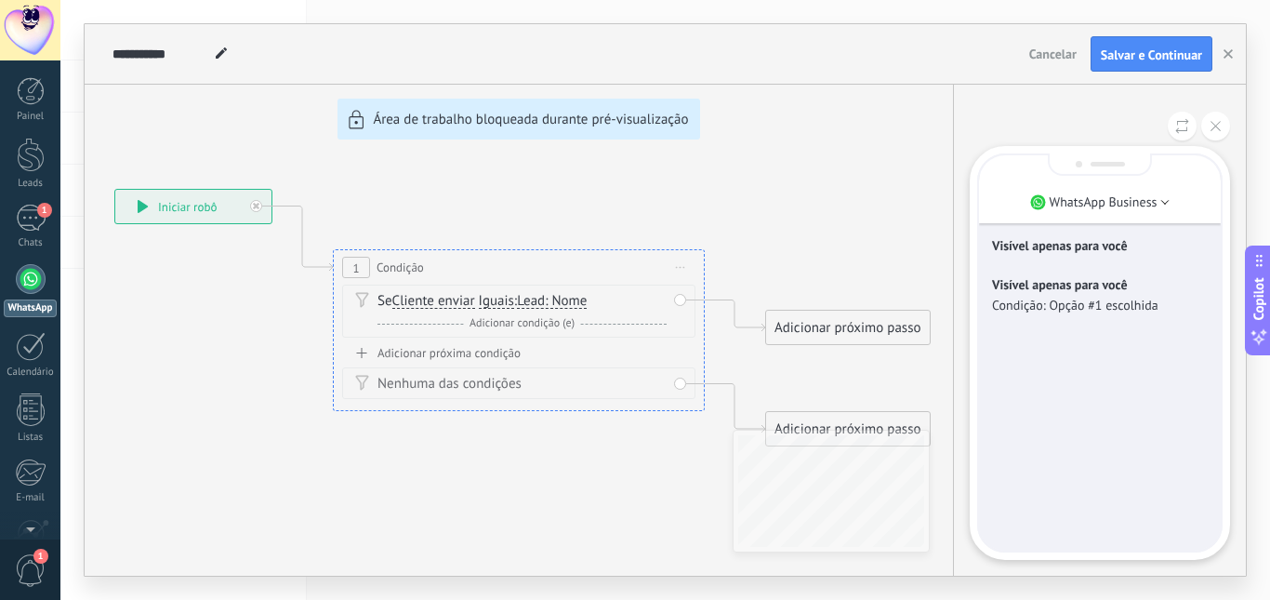
click at [682, 265] on div "**********" at bounding box center [665, 299] width 1161 height 551
click at [680, 269] on div "**********" at bounding box center [665, 299] width 1161 height 551
click at [1208, 123] on button at bounding box center [1215, 126] width 29 height 29
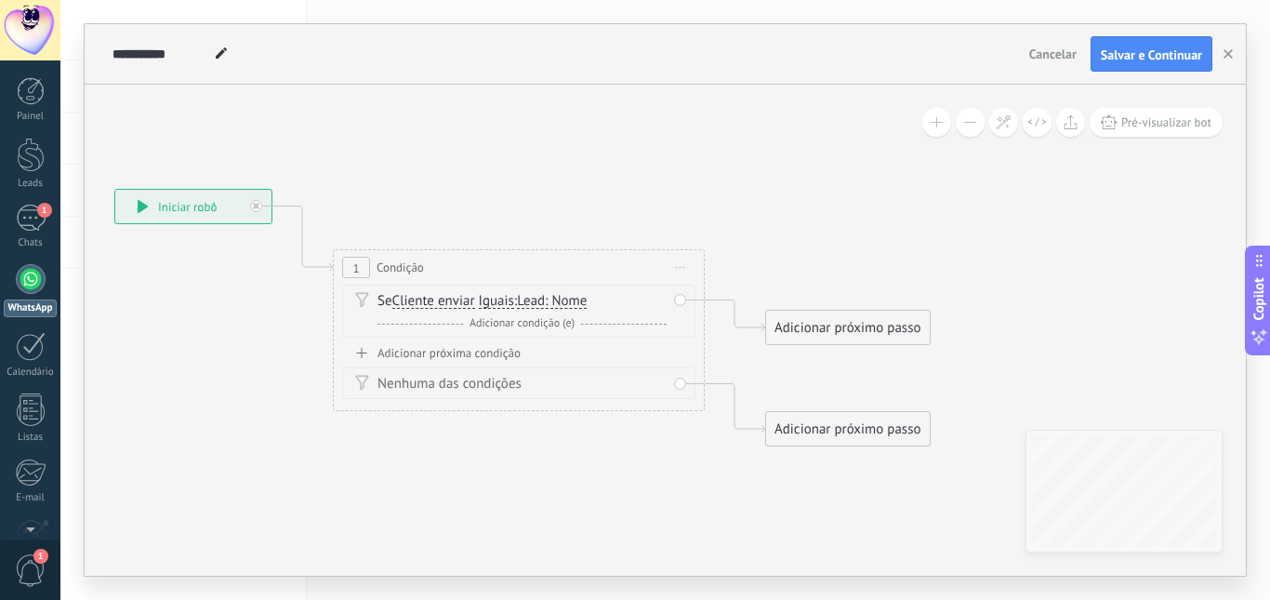
click at [680, 267] on icon at bounding box center [680, 268] width 9 height 2
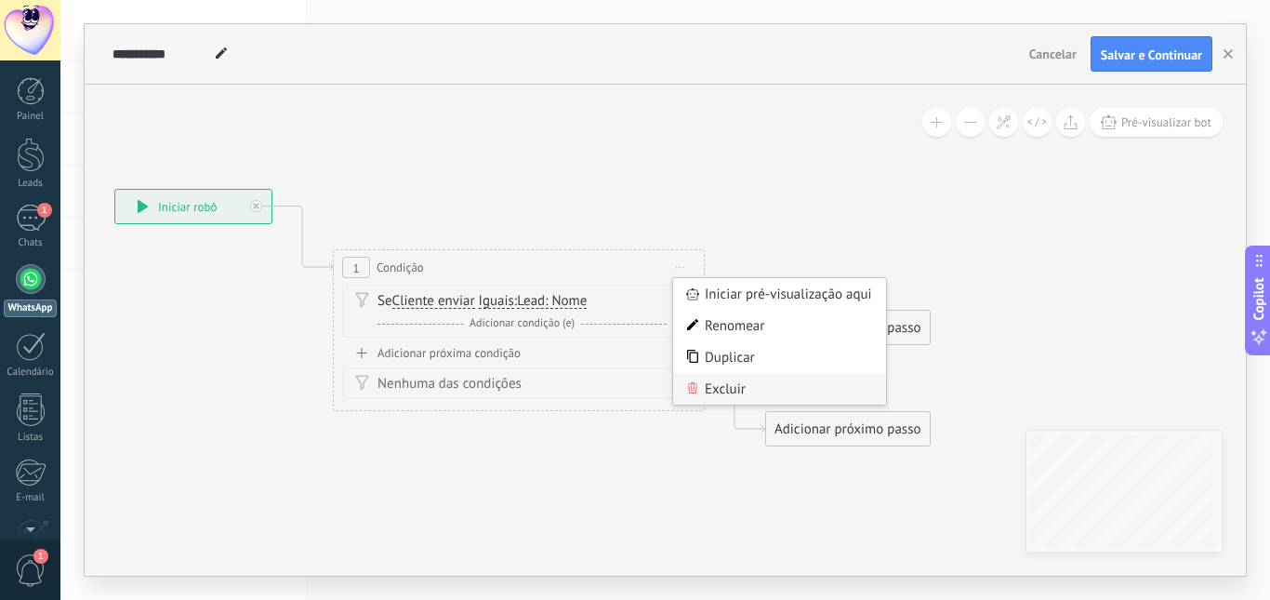
click at [703, 386] on div "Excluir" at bounding box center [779, 389] width 213 height 32
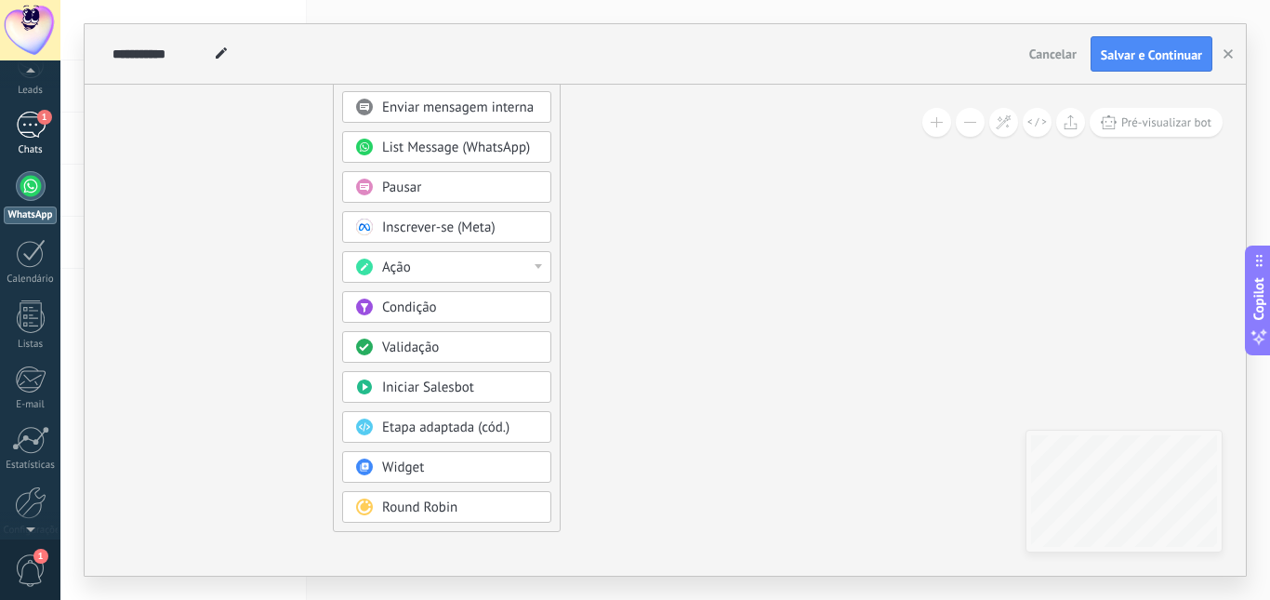
scroll to position [174, 0]
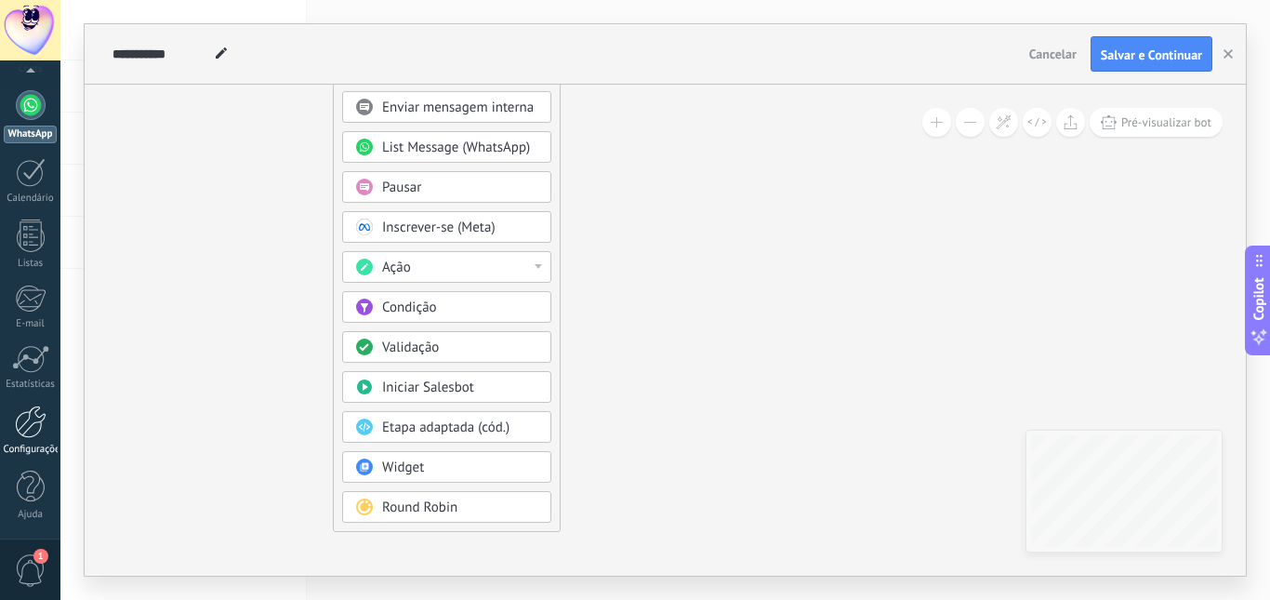
click at [21, 415] on div at bounding box center [31, 421] width 32 height 33
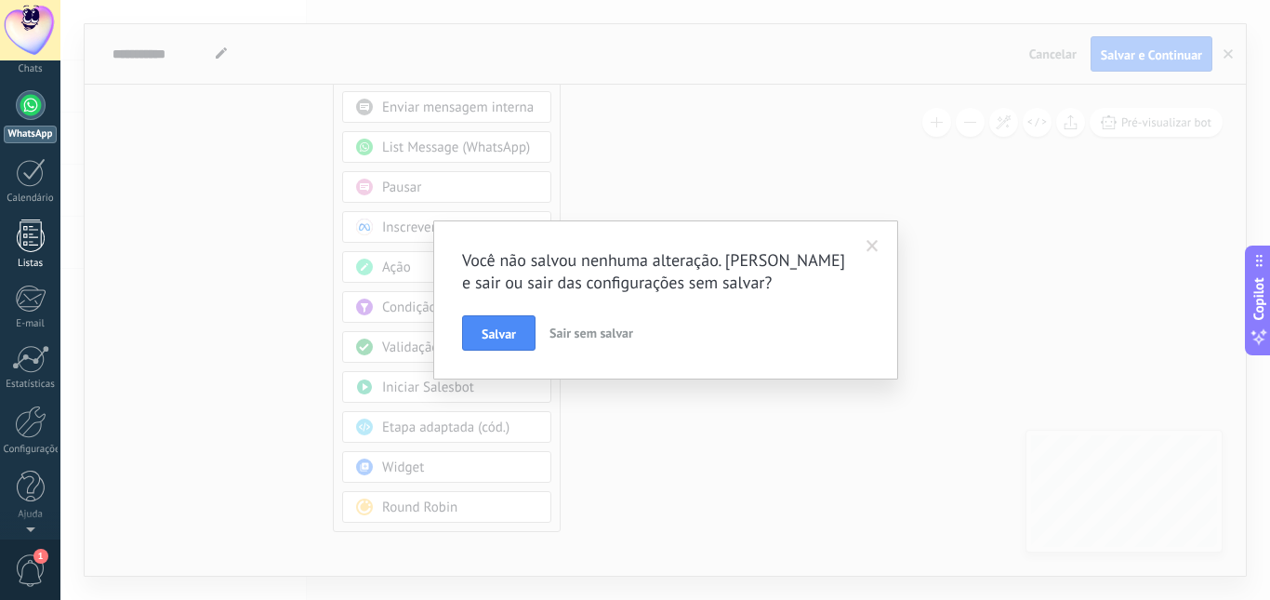
scroll to position [0, 0]
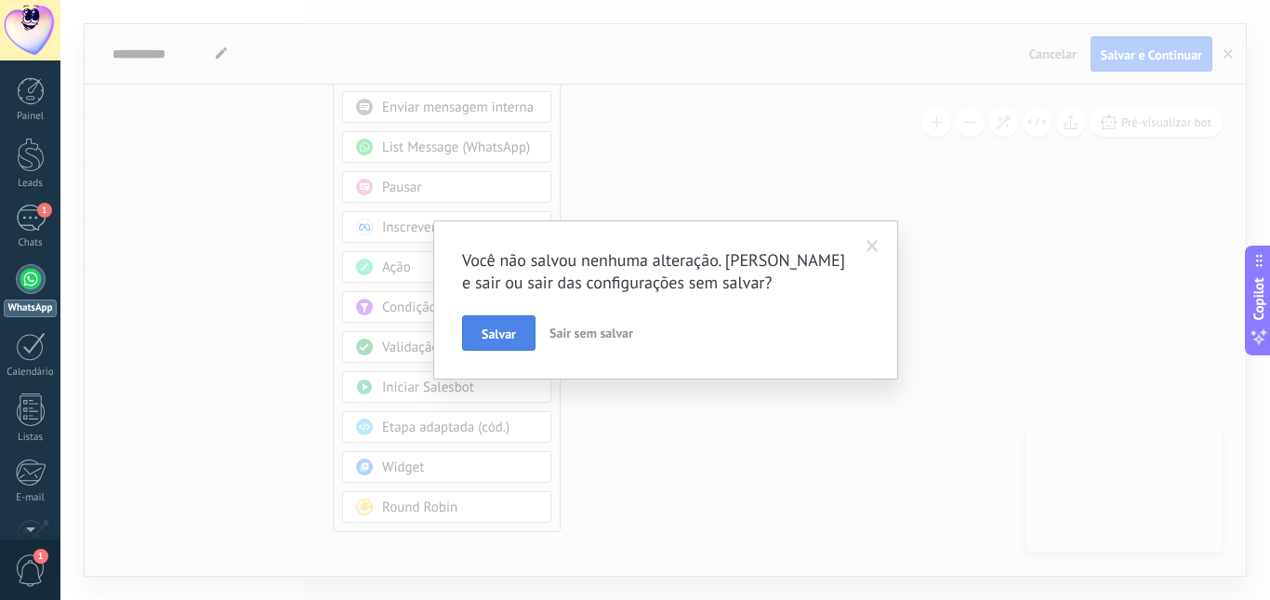
click at [512, 329] on span "Salvar" at bounding box center [499, 333] width 34 height 13
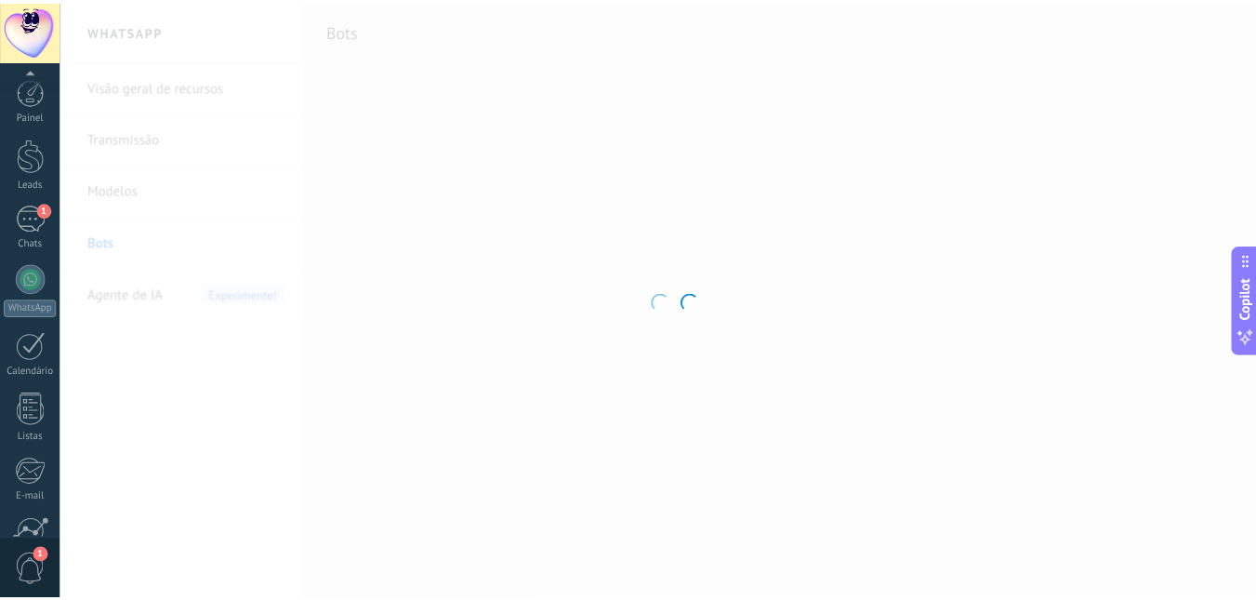
scroll to position [174, 0]
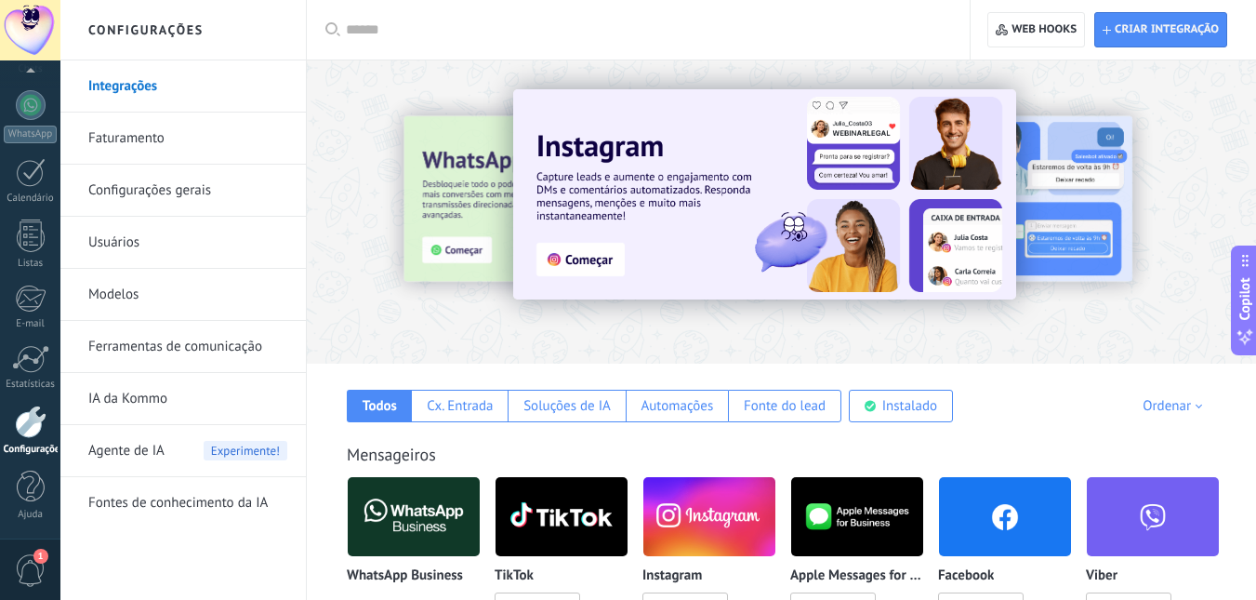
click at [149, 185] on link "Configurações gerais" at bounding box center [187, 191] width 199 height 52
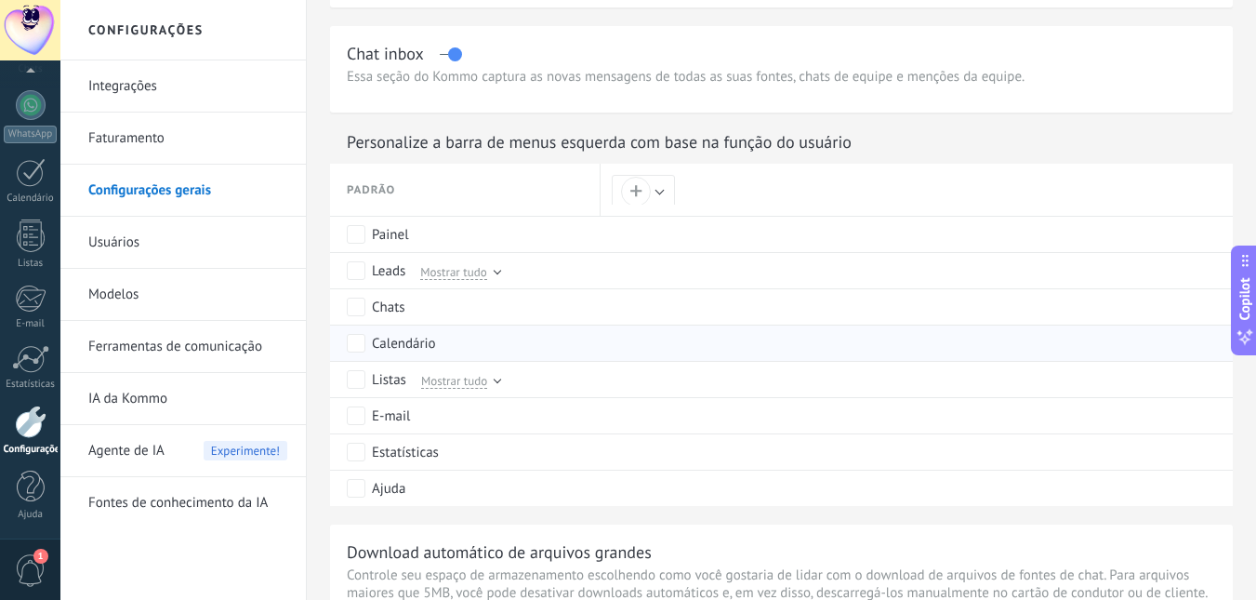
scroll to position [837, 0]
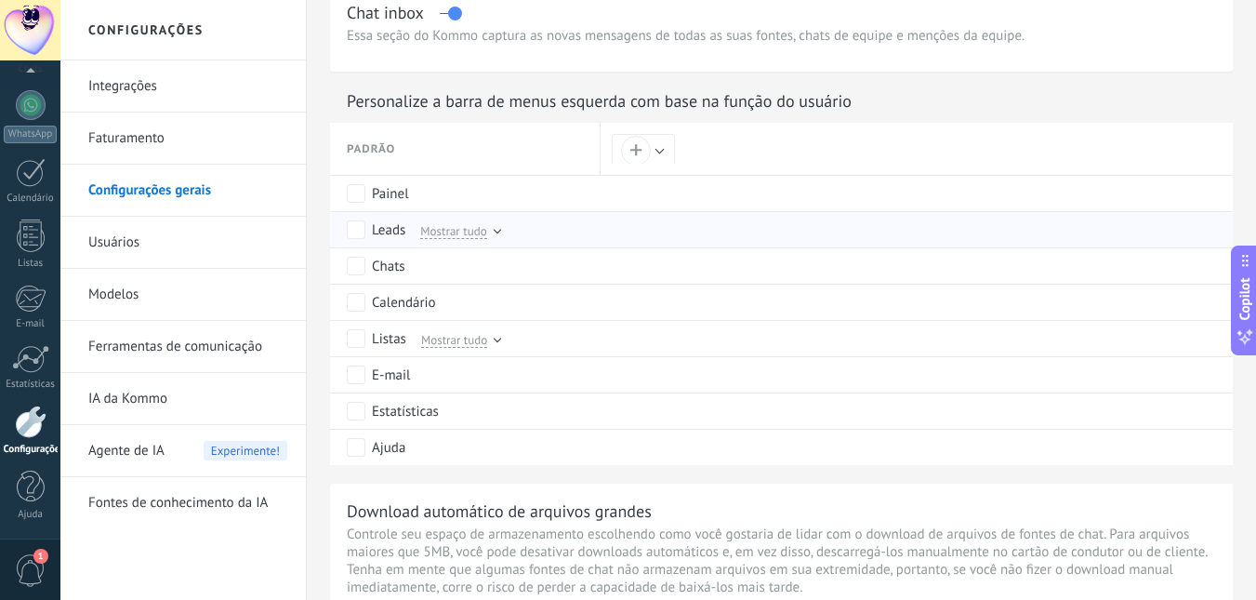
click at [482, 233] on span "Mostrar tudo" at bounding box center [453, 230] width 66 height 17
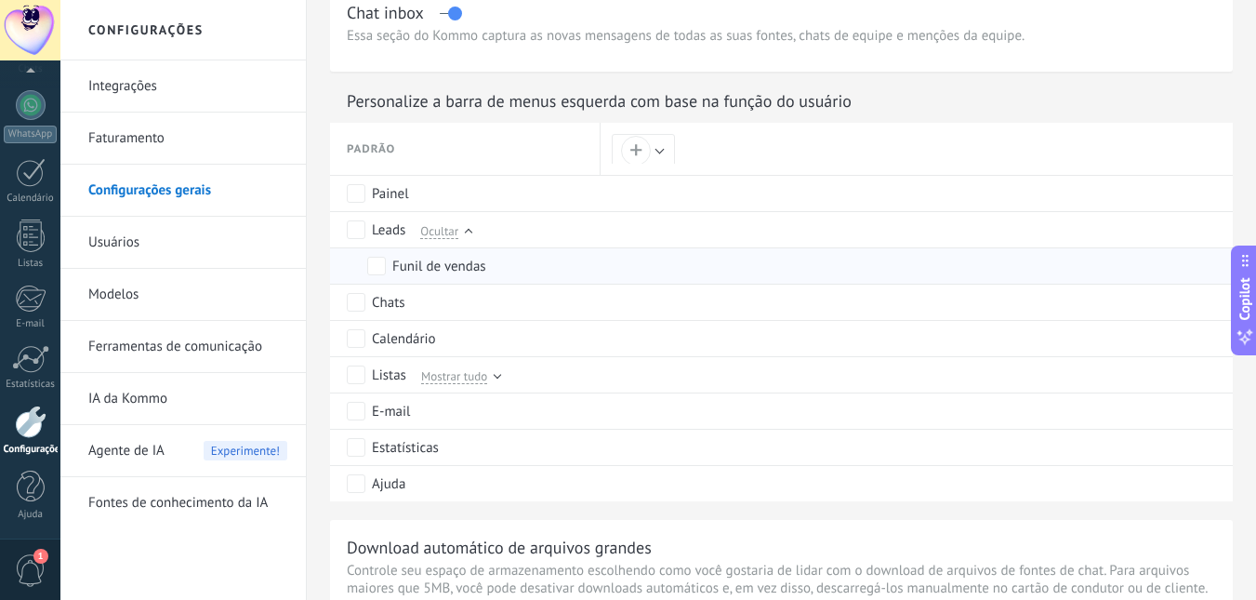
click at [459, 260] on div "Funil de vendas" at bounding box center [439, 267] width 94 height 19
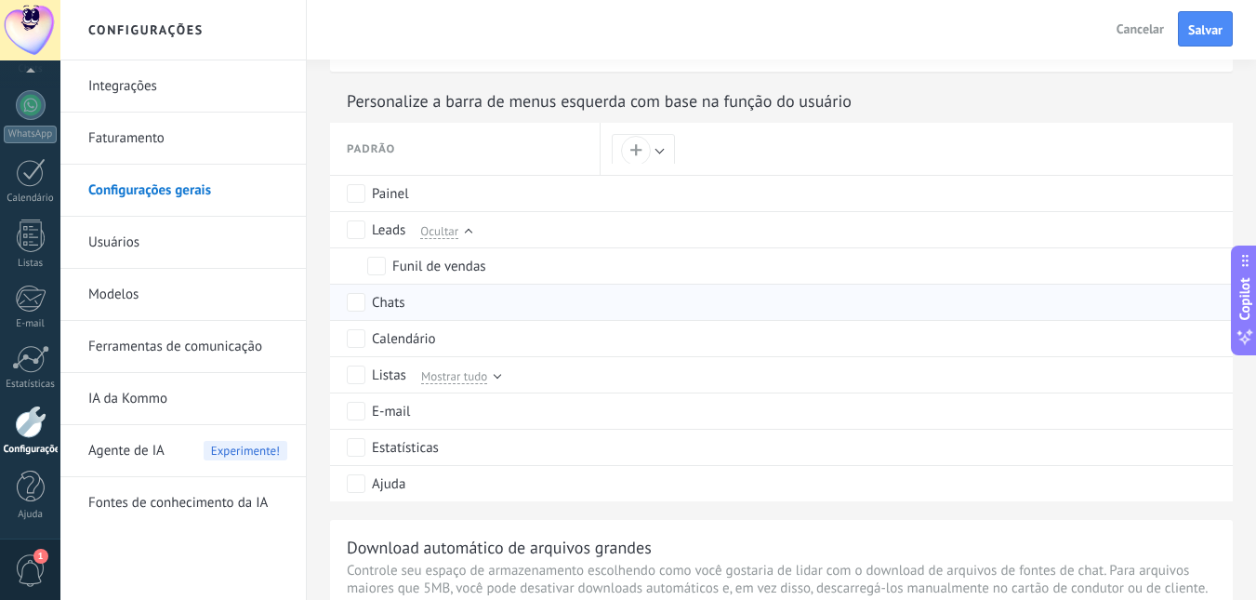
click at [409, 312] on div "Chats" at bounding box center [469, 302] width 245 height 35
click at [429, 382] on span "Mostrar tudo" at bounding box center [454, 375] width 66 height 17
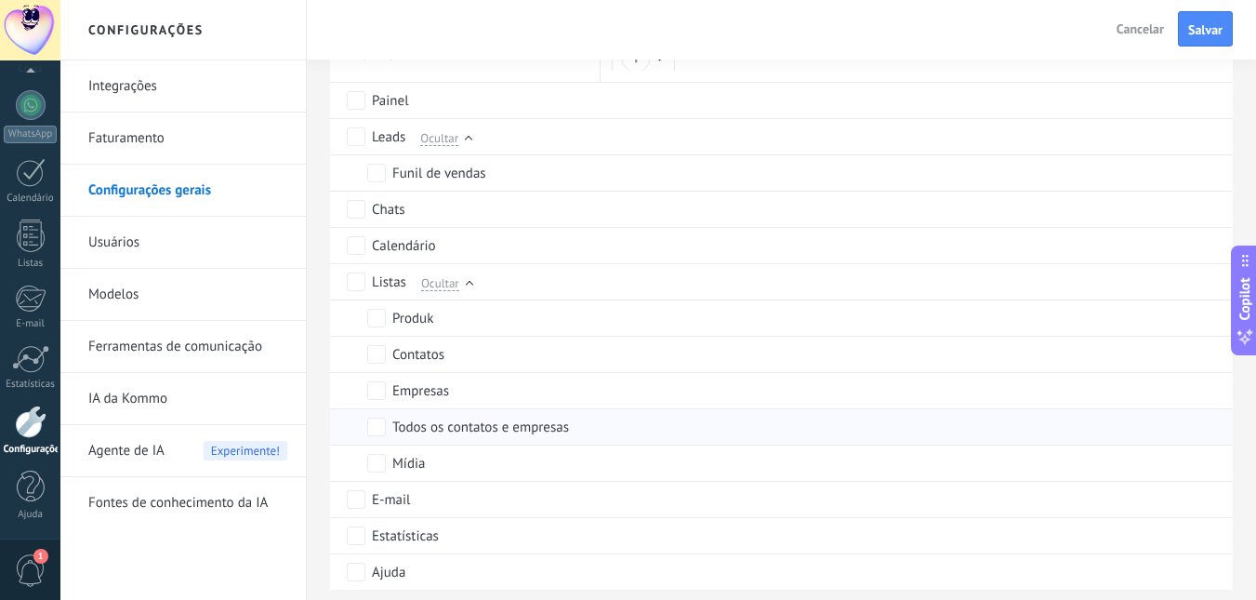
scroll to position [1023, 0]
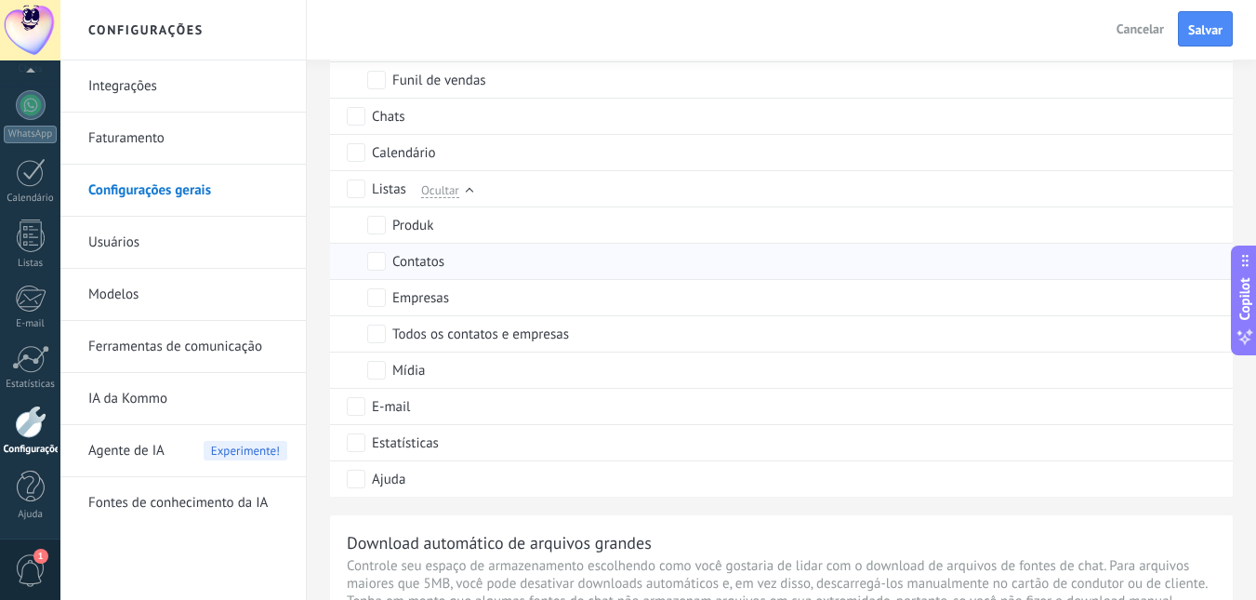
click at [435, 258] on div "Contatos" at bounding box center [418, 262] width 52 height 19
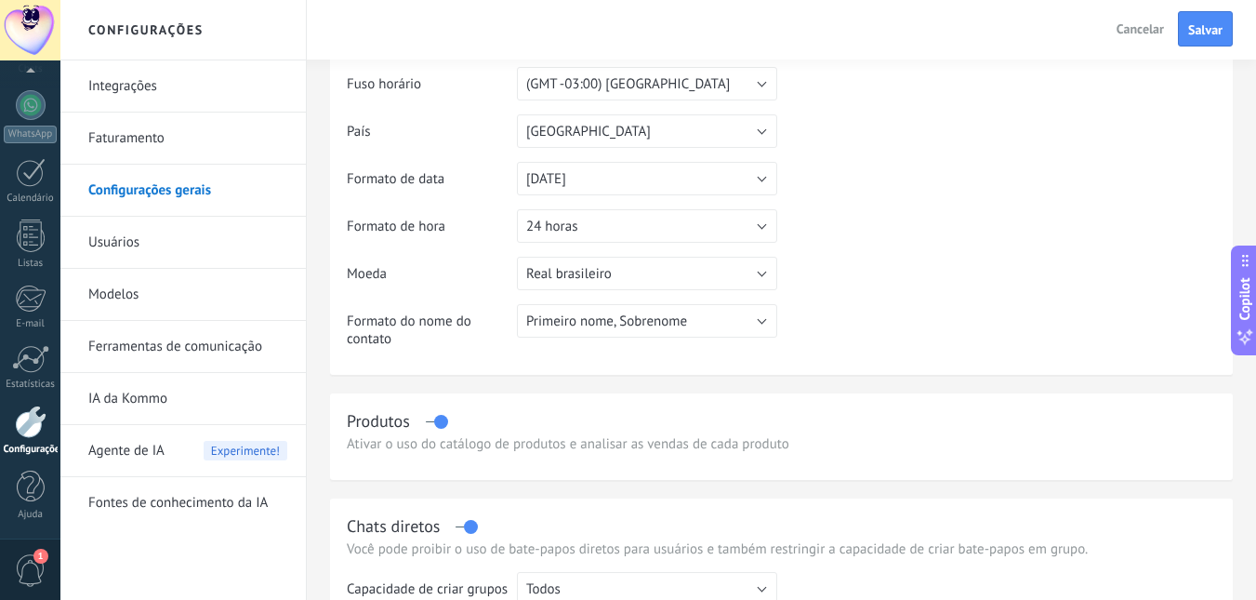
scroll to position [0, 0]
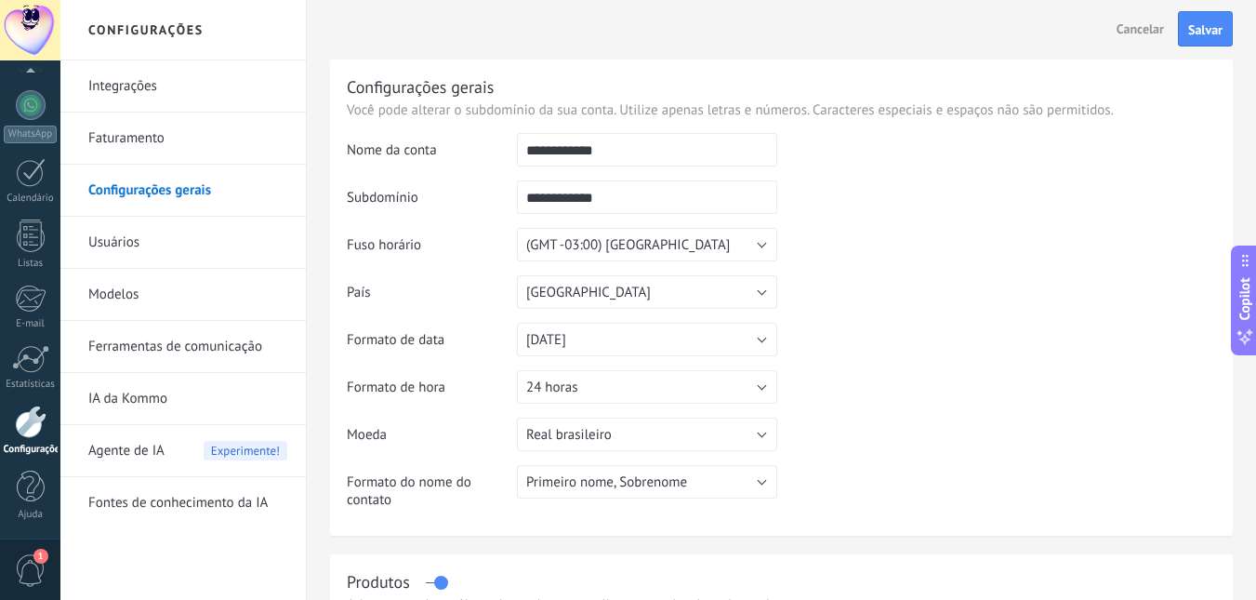
click at [152, 253] on link "Usuários" at bounding box center [187, 243] width 199 height 52
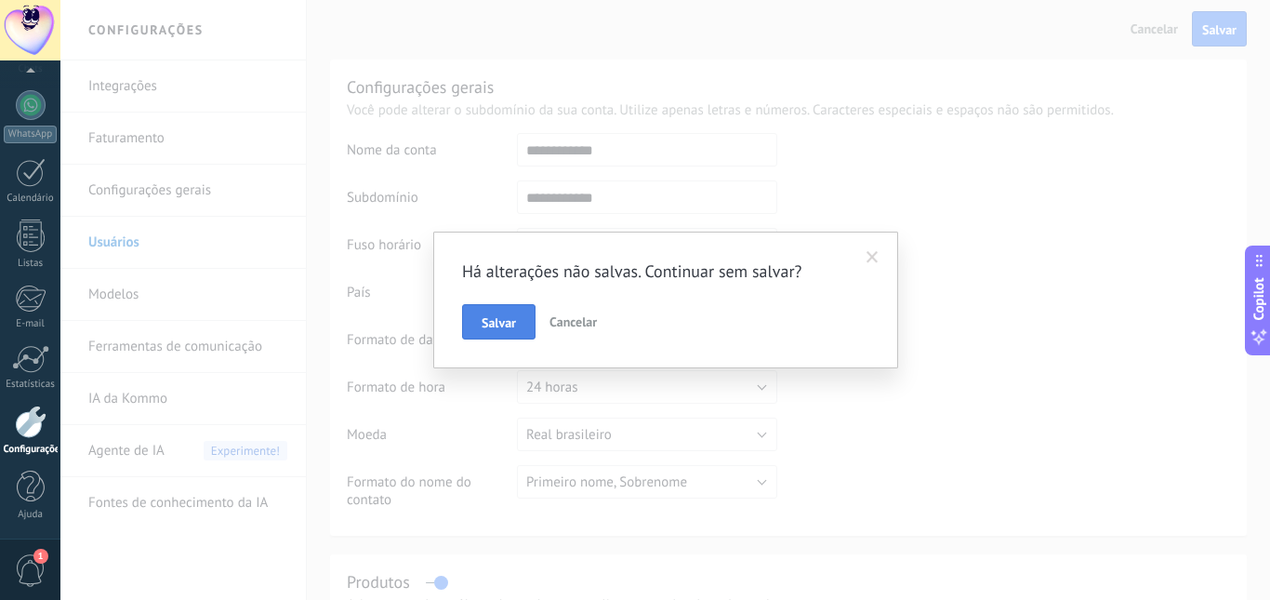
click at [512, 318] on span "Salvar" at bounding box center [499, 322] width 34 height 13
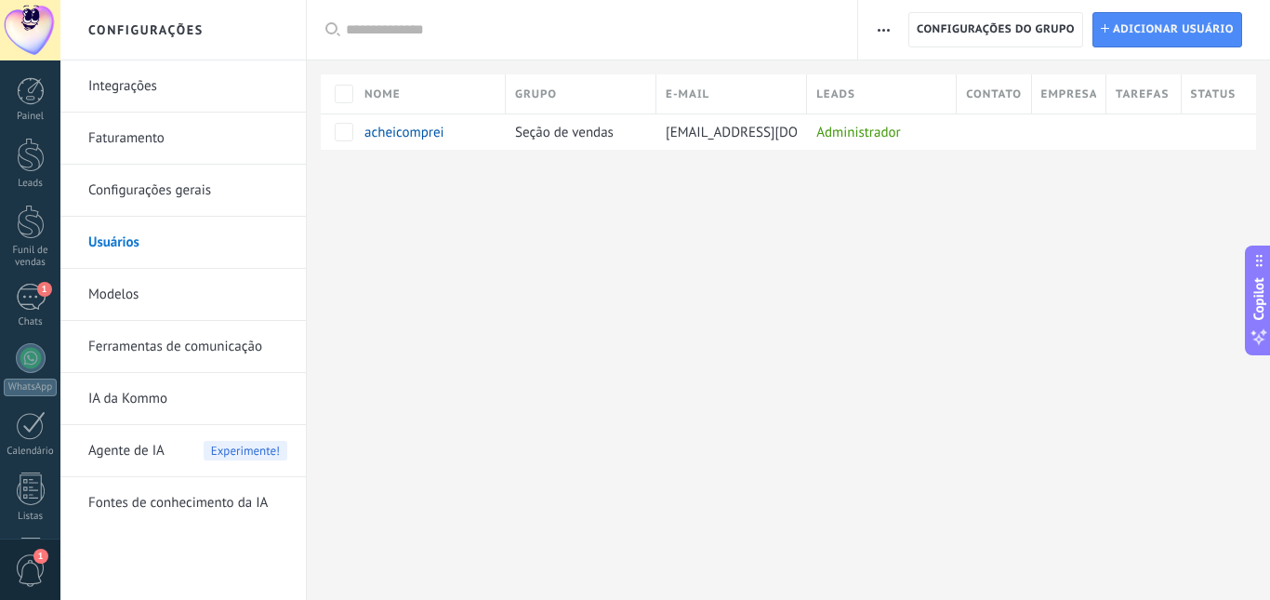
click at [213, 296] on link "Modelos" at bounding box center [187, 295] width 199 height 52
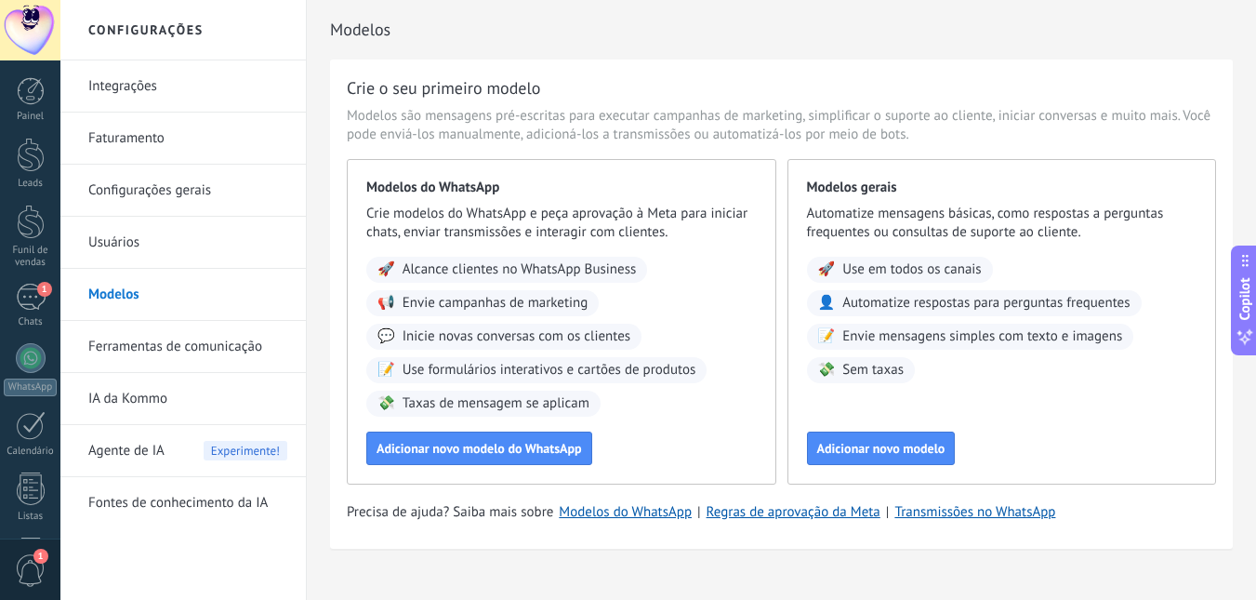
click at [174, 340] on link "Ferramentas de comunicação" at bounding box center [187, 347] width 199 height 52
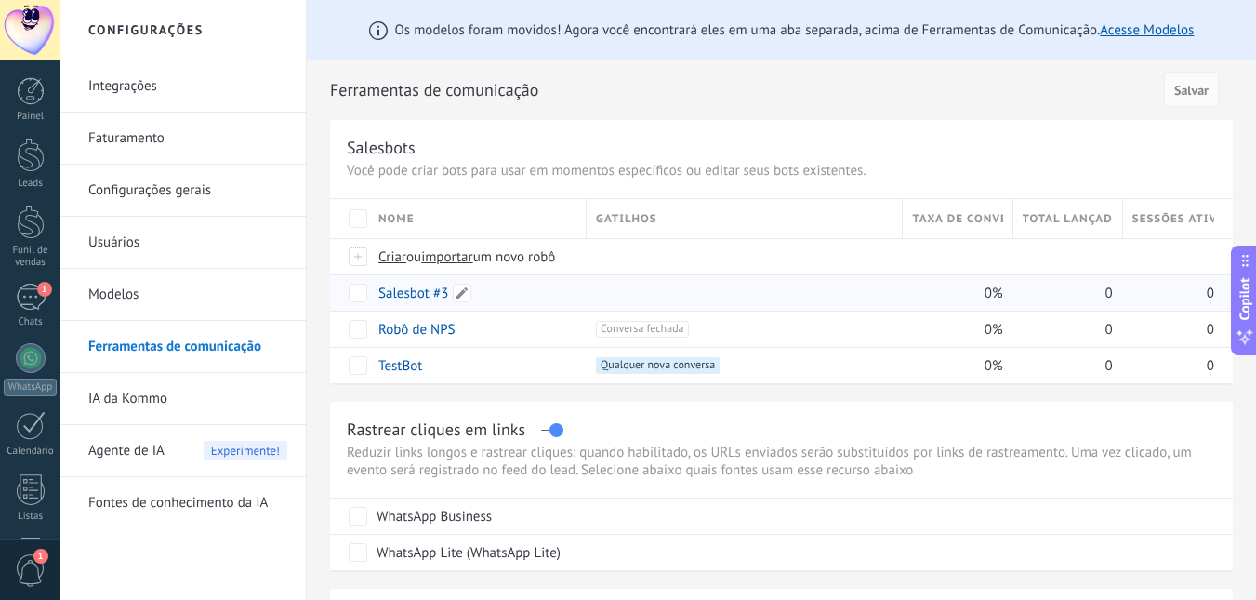
click at [491, 297] on div "Salesbot #3" at bounding box center [473, 292] width 208 height 35
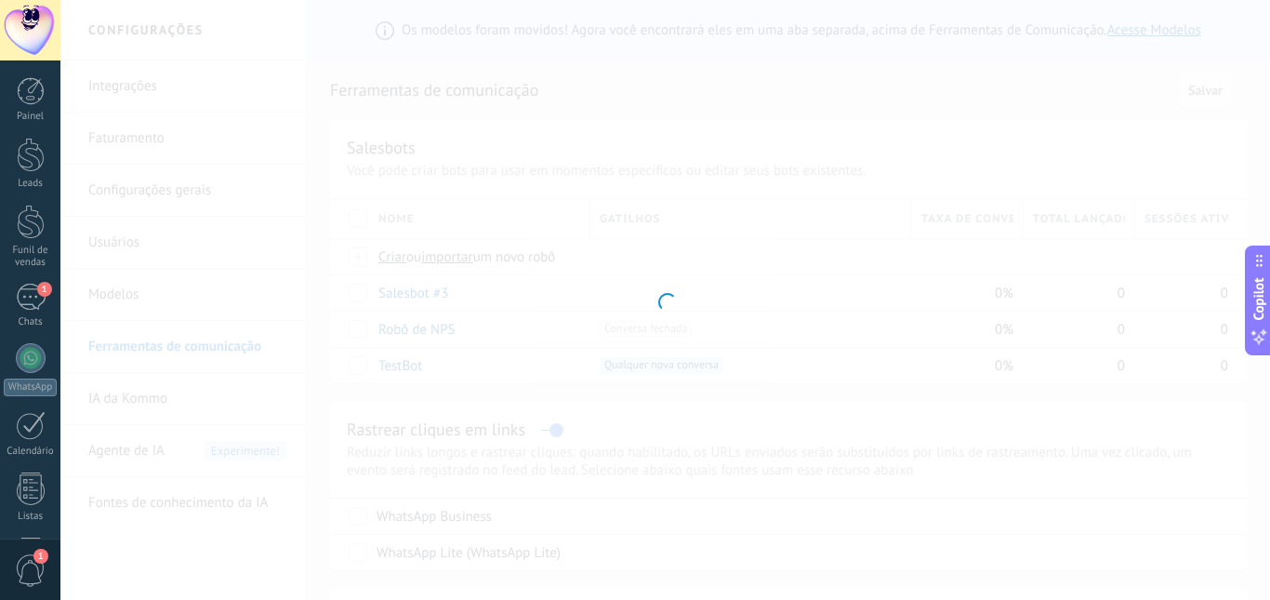
type input "**********"
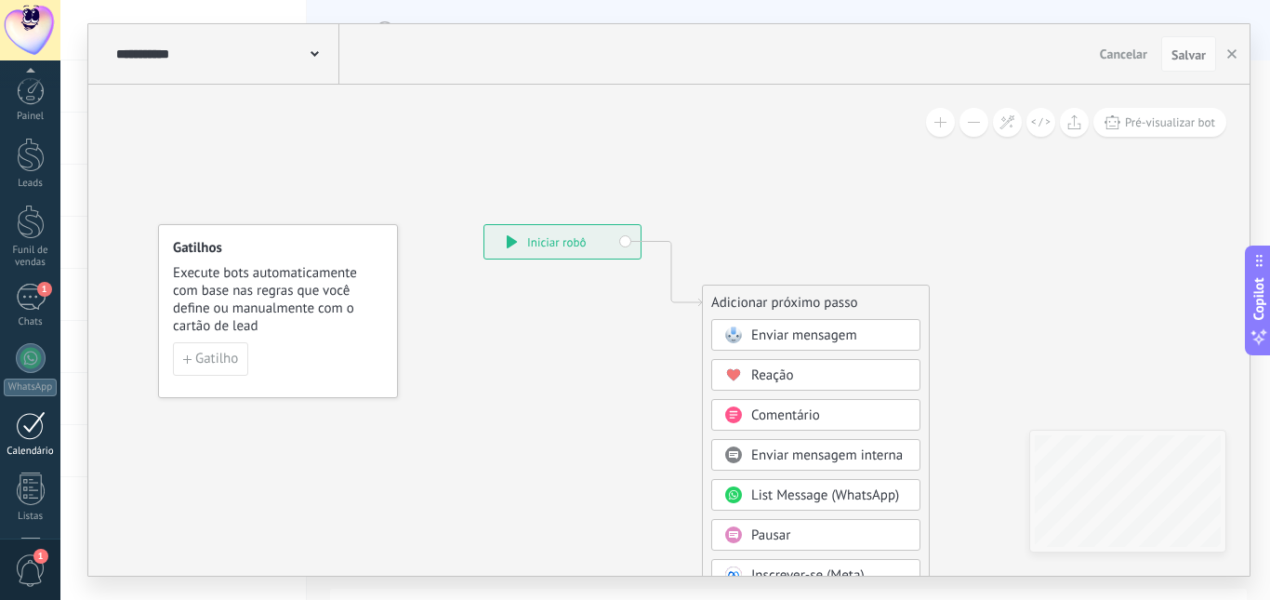
click at [34, 108] on div "Painel Leads Funil de vendas 1 Chats WhatsApp" at bounding box center [30, 467] width 60 height 780
click at [34, 108] on link "Painel" at bounding box center [30, 100] width 60 height 46
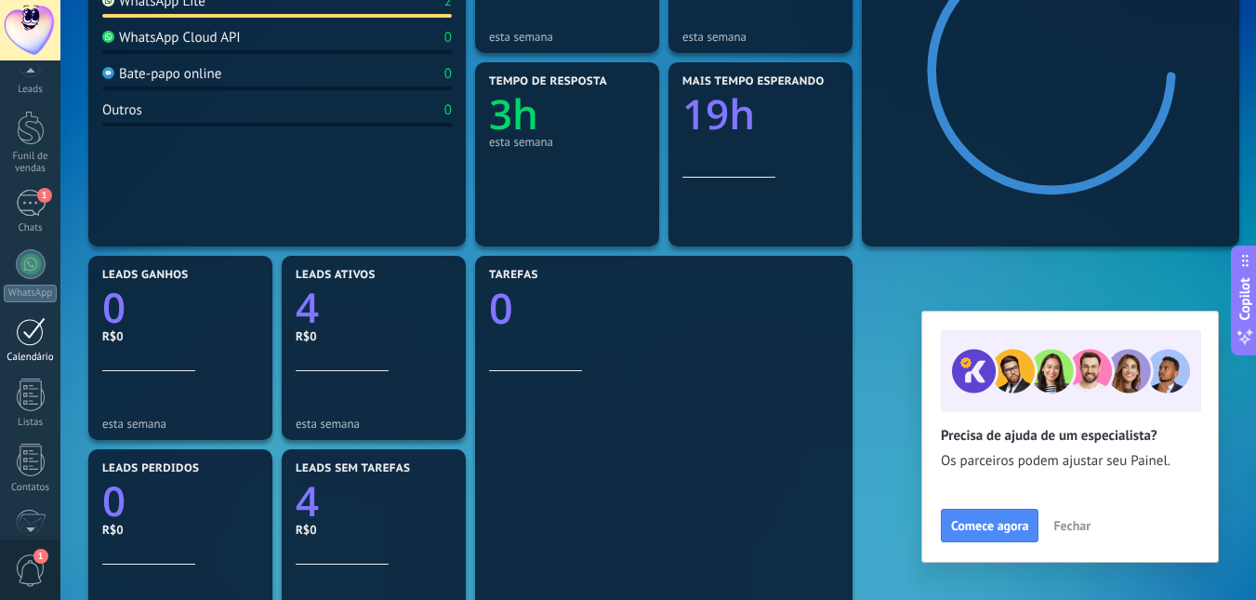
scroll to position [318, 0]
click at [34, 434] on div at bounding box center [31, 421] width 32 height 33
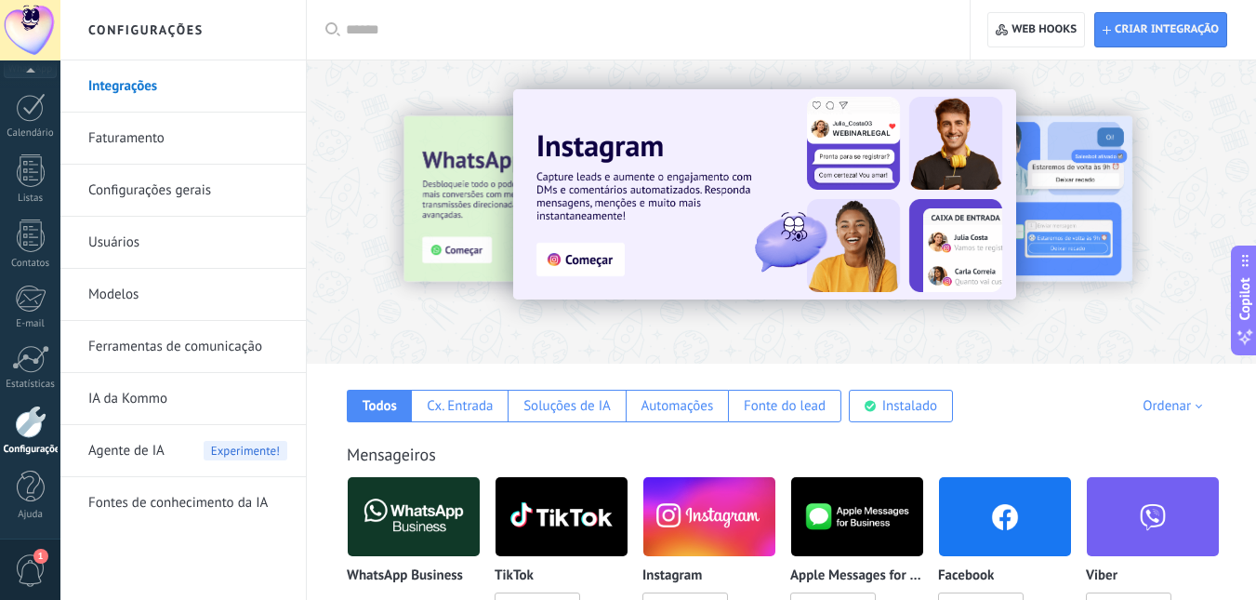
scroll to position [372, 0]
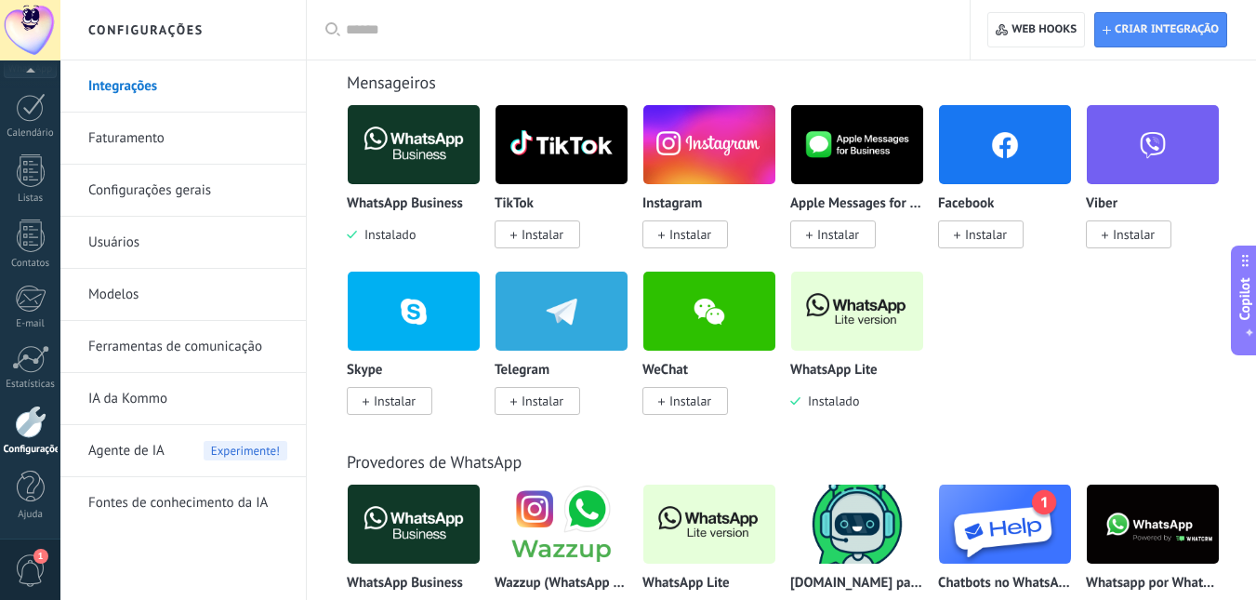
click at [202, 498] on link "Fontes de conhecimento da IA" at bounding box center [187, 503] width 199 height 52
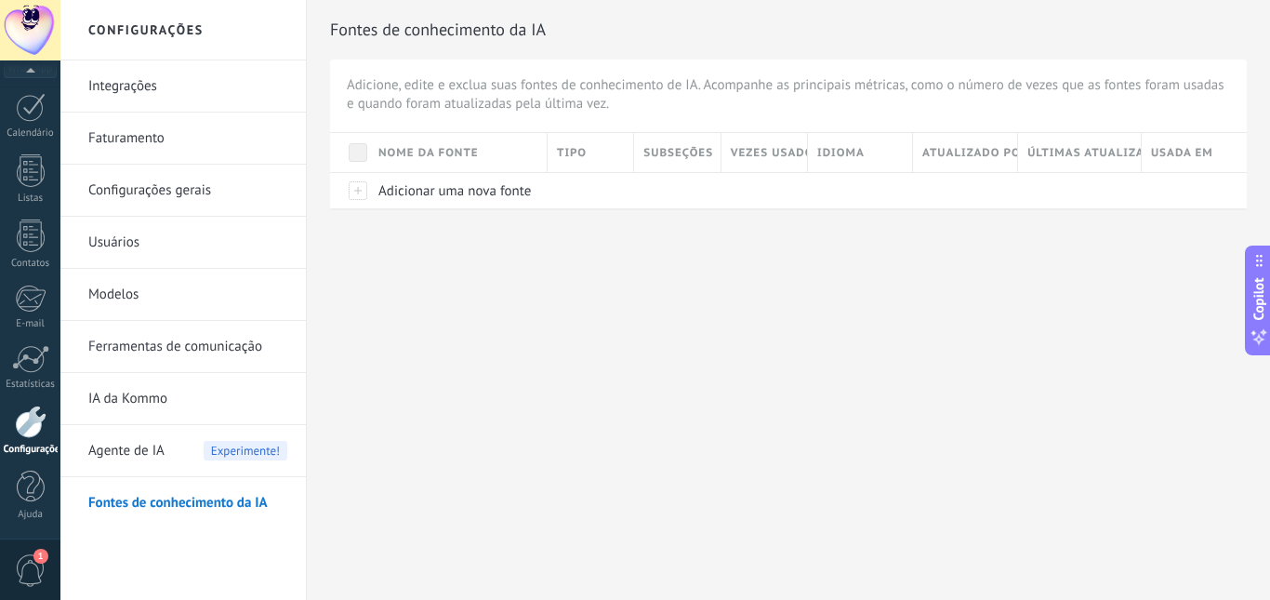
click at [157, 457] on span "Agente de IA" at bounding box center [126, 451] width 76 height 52
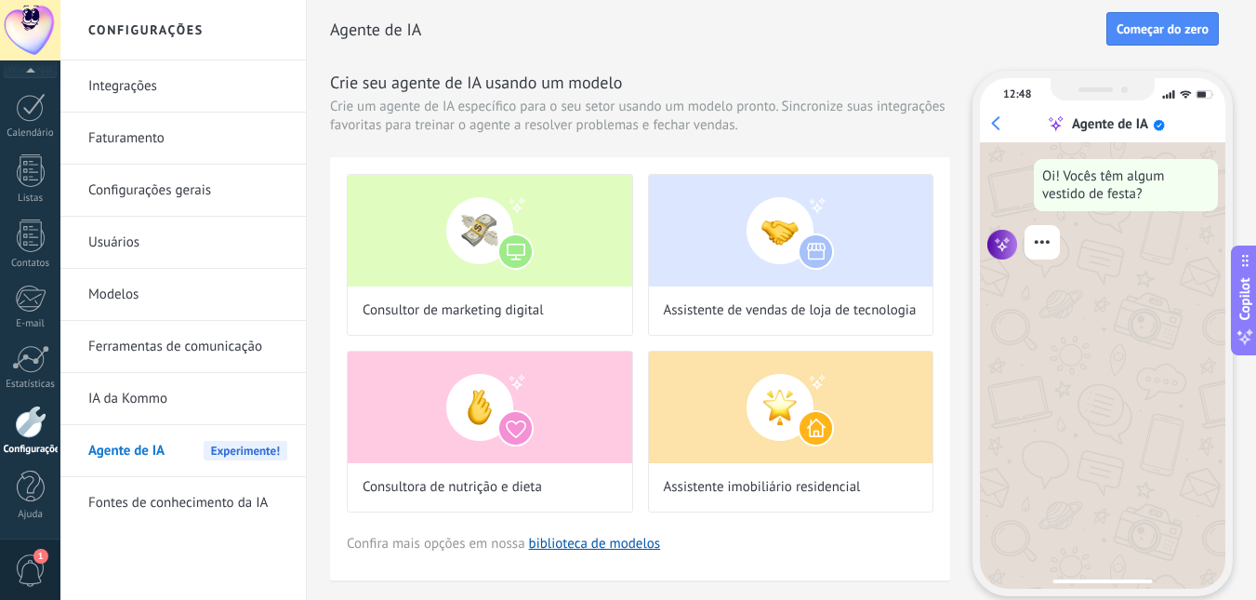
click at [165, 402] on link "IA da Kommo" at bounding box center [187, 399] width 199 height 52
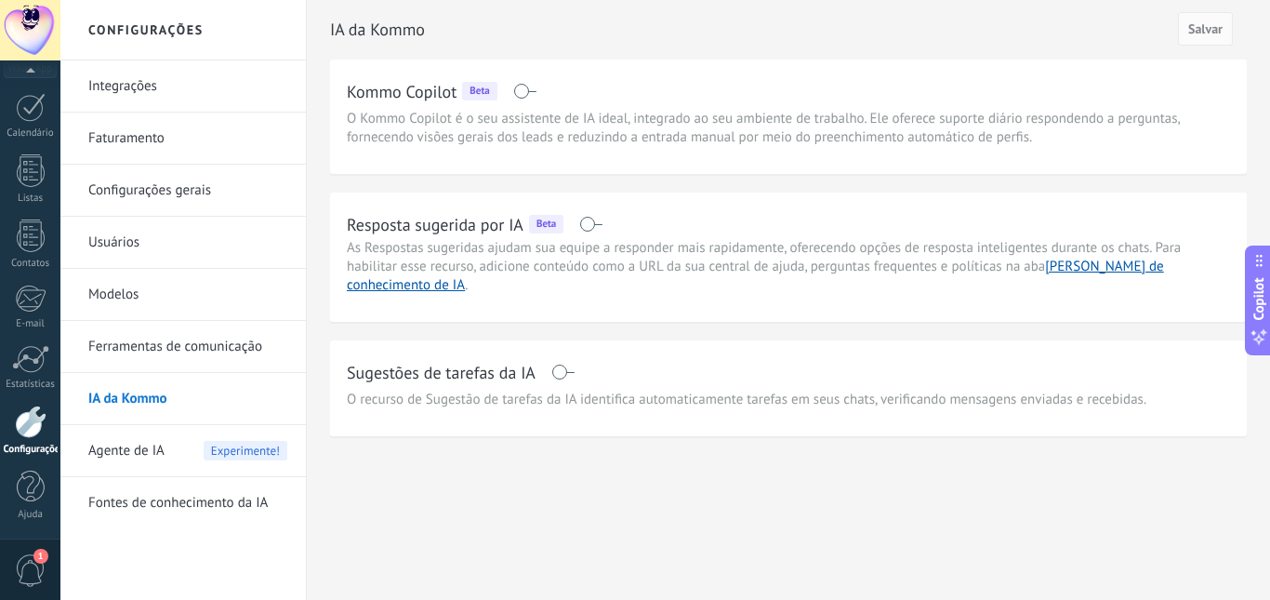
click at [169, 455] on div "Agente de IA Experimente!" at bounding box center [187, 451] width 199 height 52
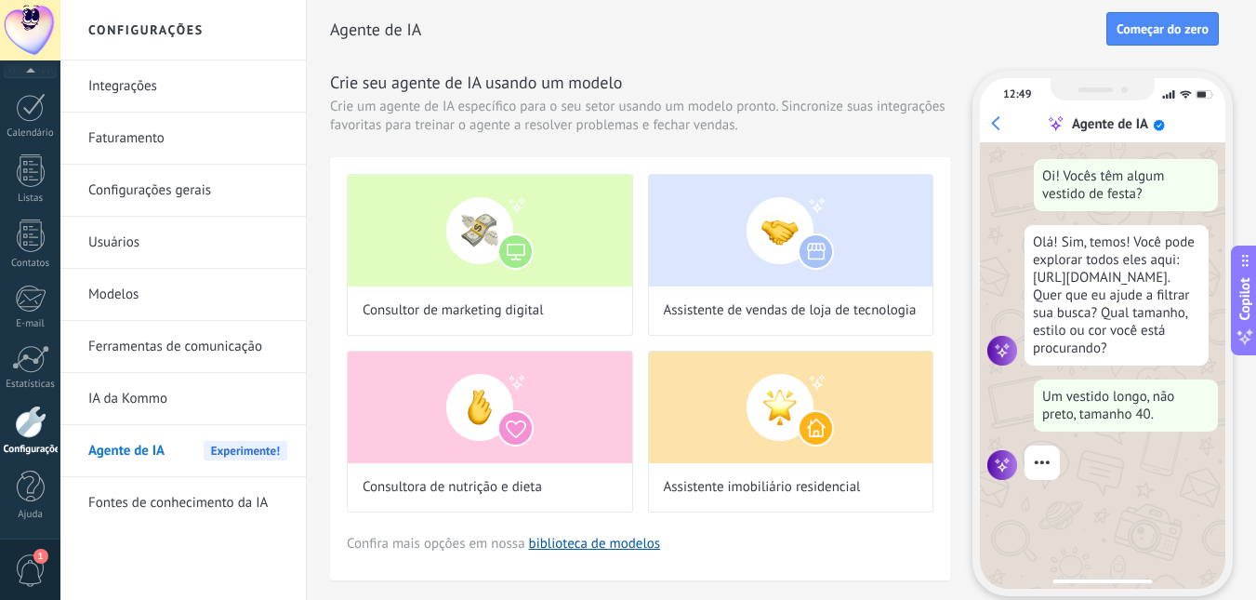
click at [152, 86] on link "Integrações" at bounding box center [187, 86] width 199 height 52
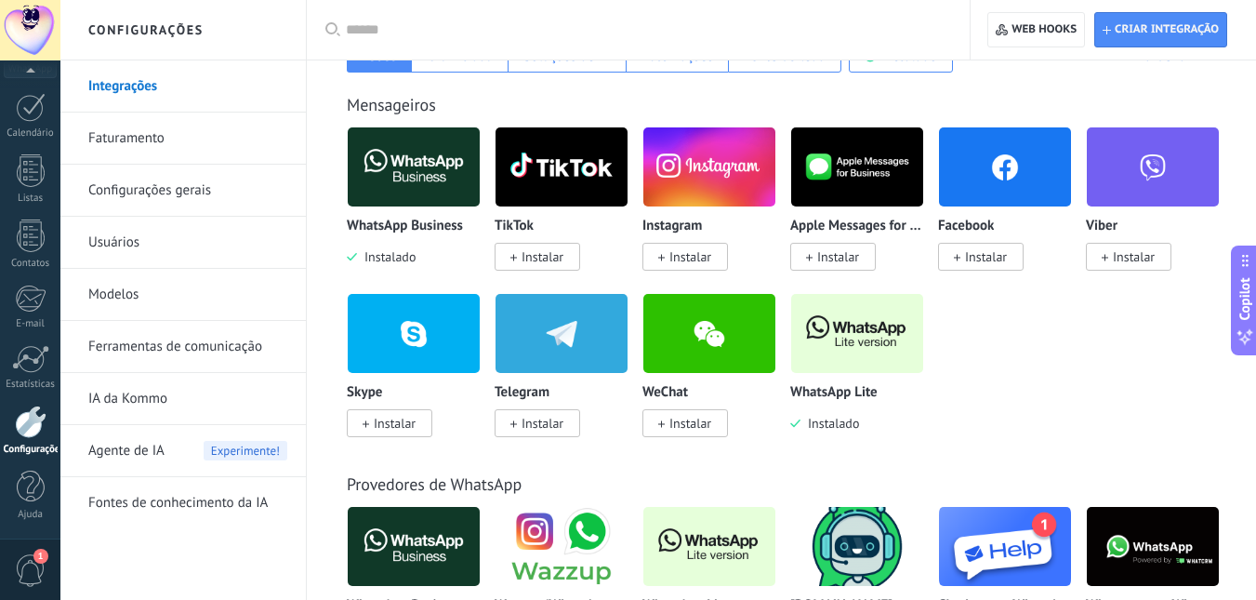
scroll to position [372, 0]
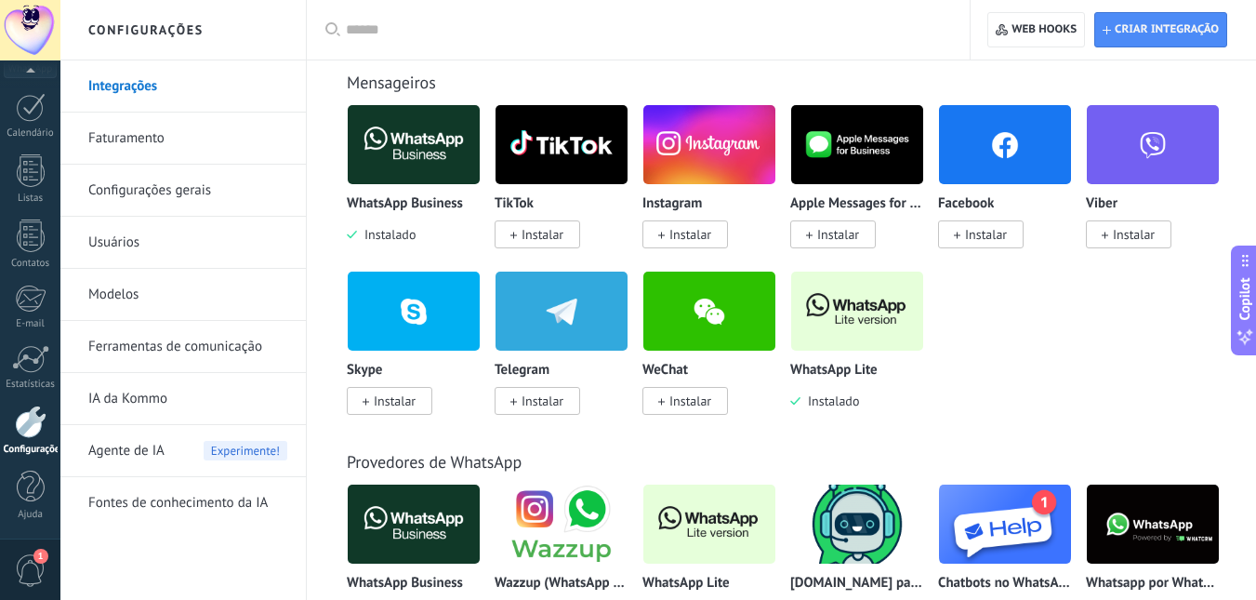
click at [204, 136] on link "Faturamento" at bounding box center [187, 139] width 199 height 52
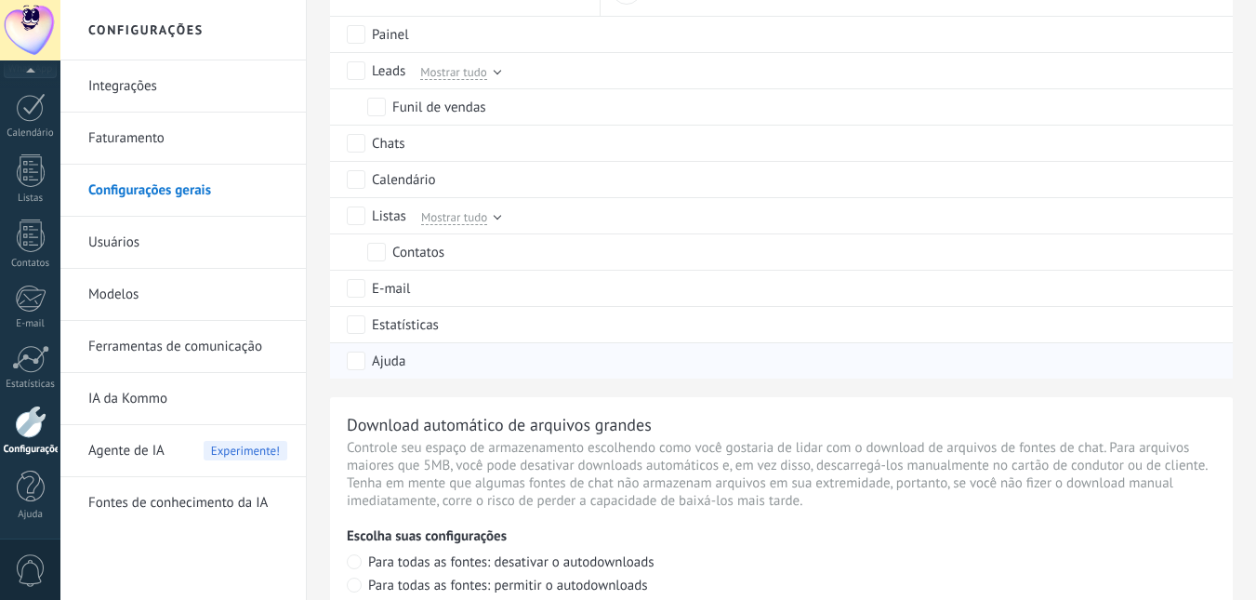
scroll to position [813, 0]
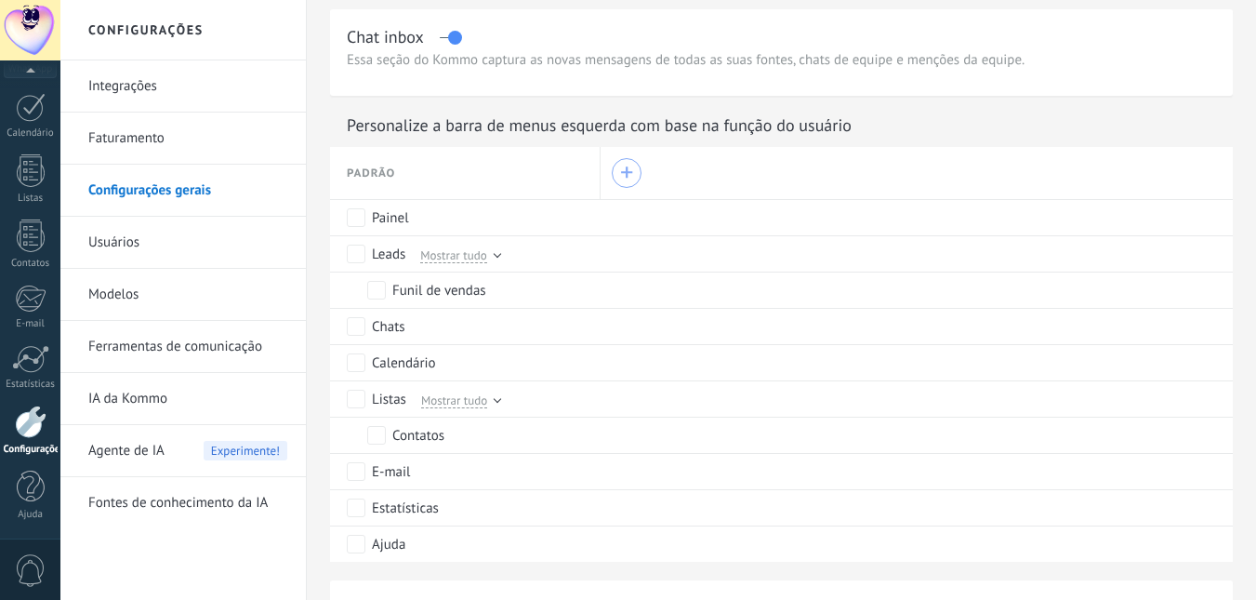
click at [633, 179] on div "+" at bounding box center [626, 172] width 13 height 13
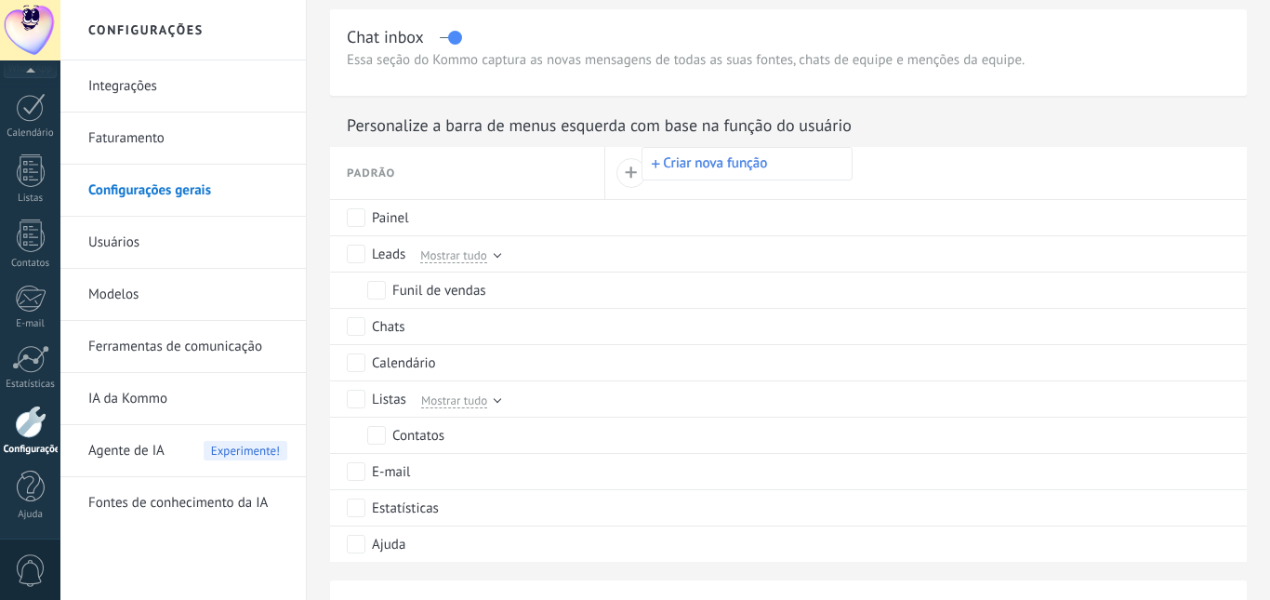
click at [710, 169] on button "Criar nova função" at bounding box center [747, 164] width 209 height 32
click at [711, 169] on input "text" at bounding box center [748, 167] width 171 height 16
click at [686, 170] on input "*********" at bounding box center [748, 167] width 171 height 16
drag, startPoint x: 756, startPoint y: 173, endPoint x: 820, endPoint y: 179, distance: 64.4
click at [755, 173] on input "*********" at bounding box center [748, 167] width 171 height 16
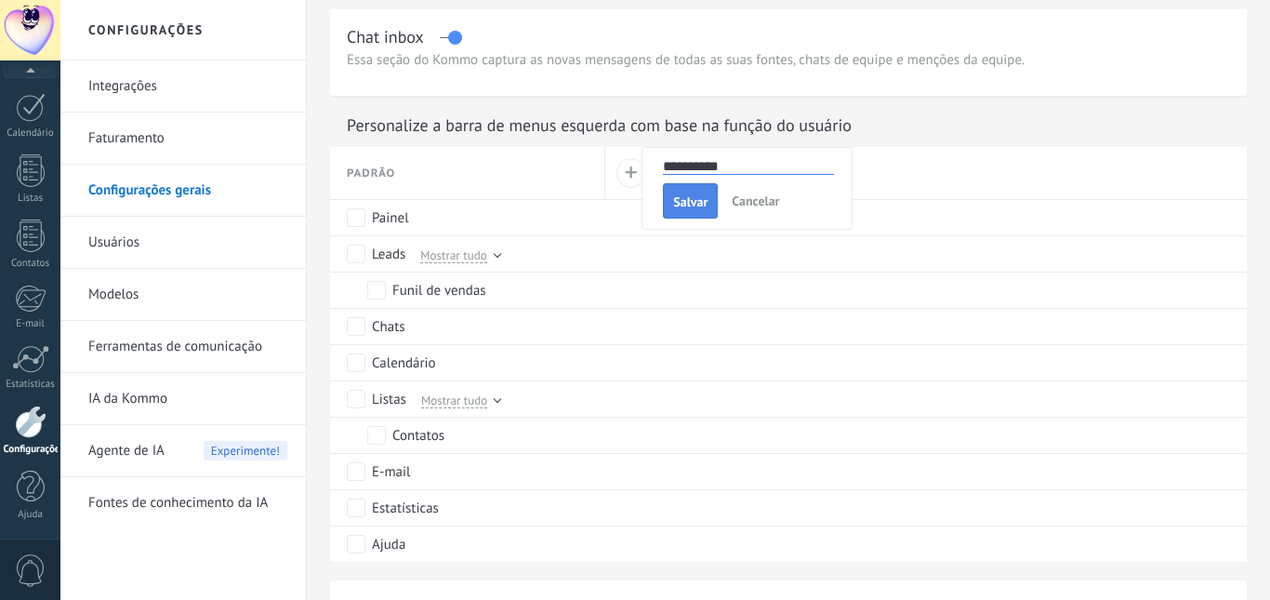
type input "**********"
click at [708, 199] on span "Salvar" at bounding box center [690, 201] width 34 height 13
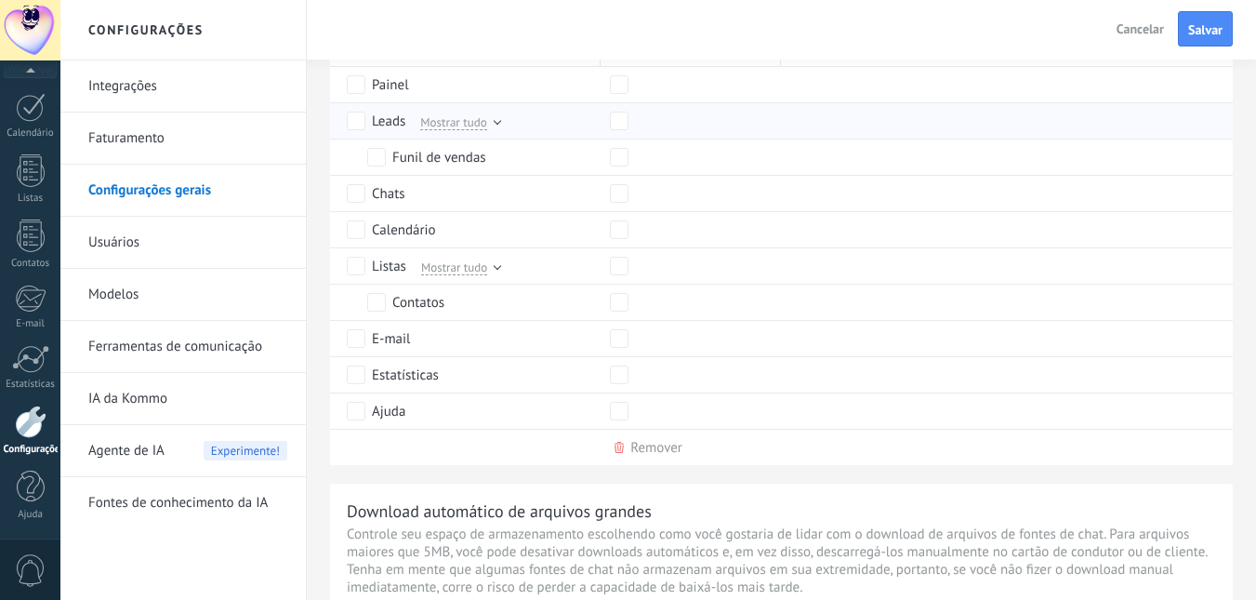
scroll to position [999, 0]
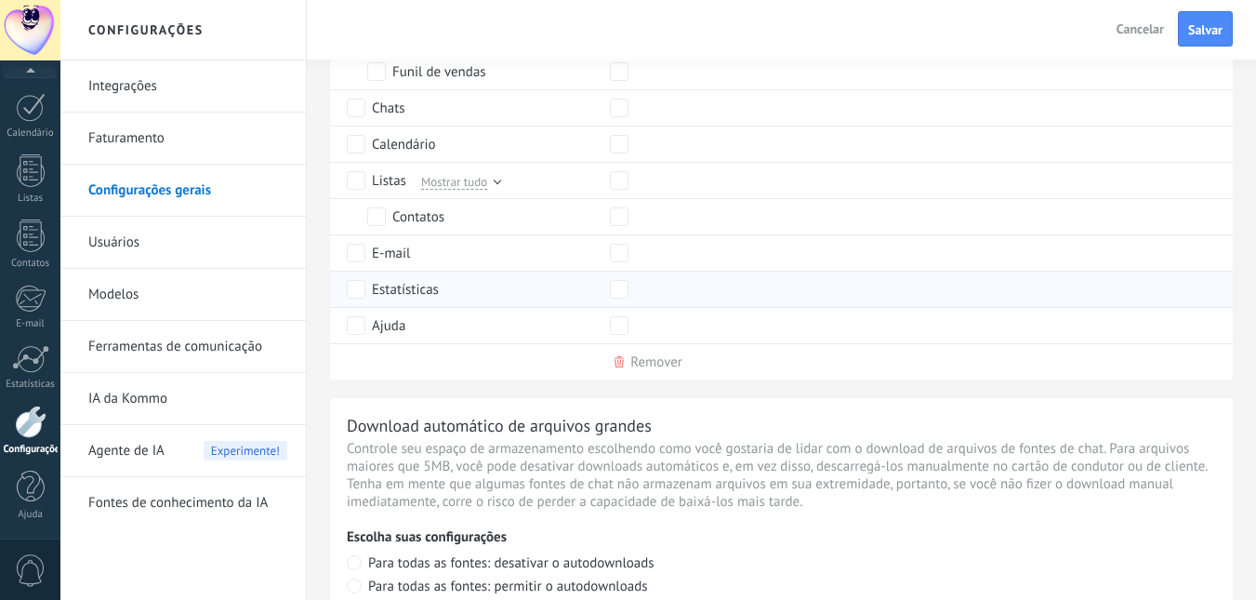
click at [456, 294] on div "Estatísticas" at bounding box center [469, 289] width 245 height 35
click at [157, 247] on link "Usuários" at bounding box center [187, 243] width 199 height 52
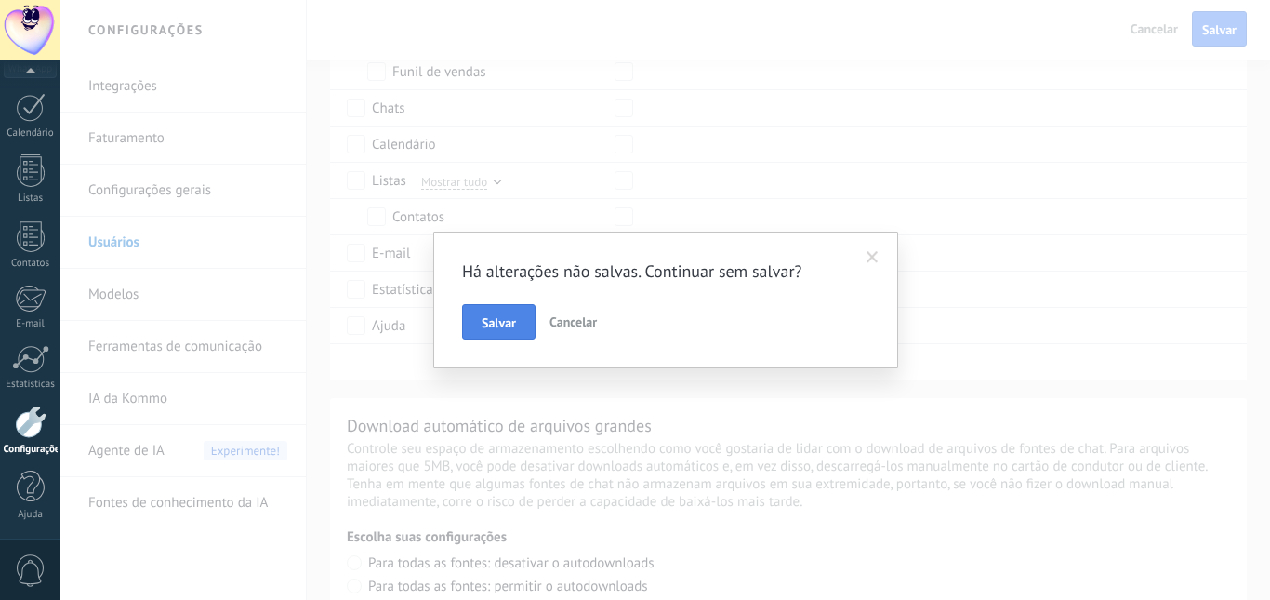
click at [500, 323] on span "Salvar" at bounding box center [499, 322] width 34 height 13
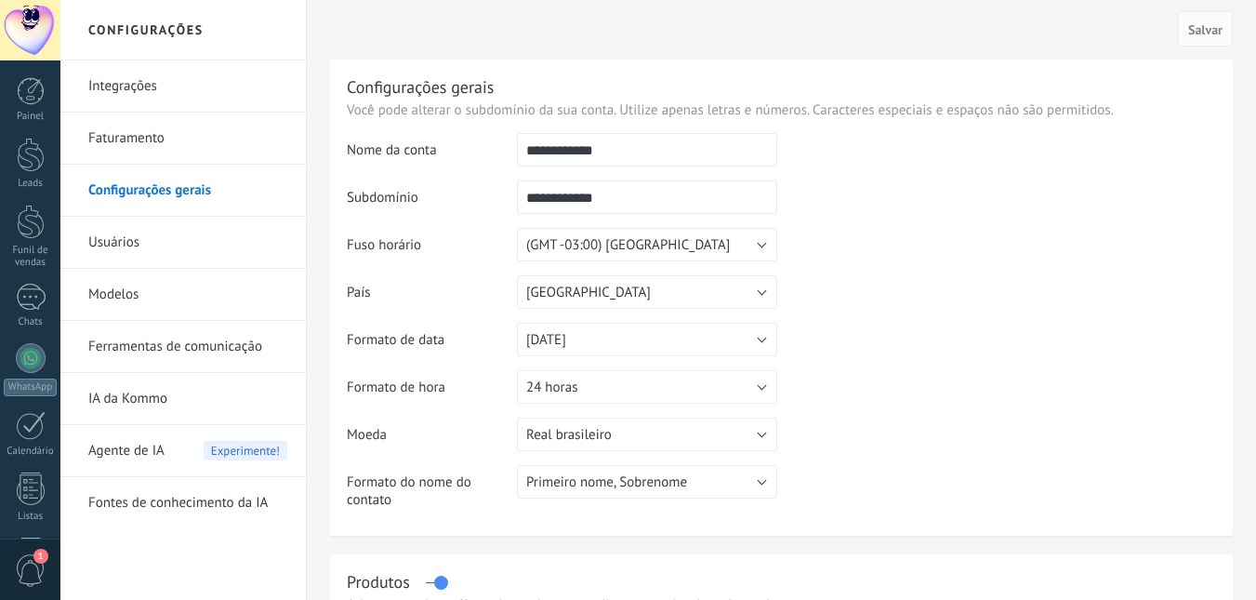
click at [180, 252] on link "Usuários" at bounding box center [187, 243] width 199 height 52
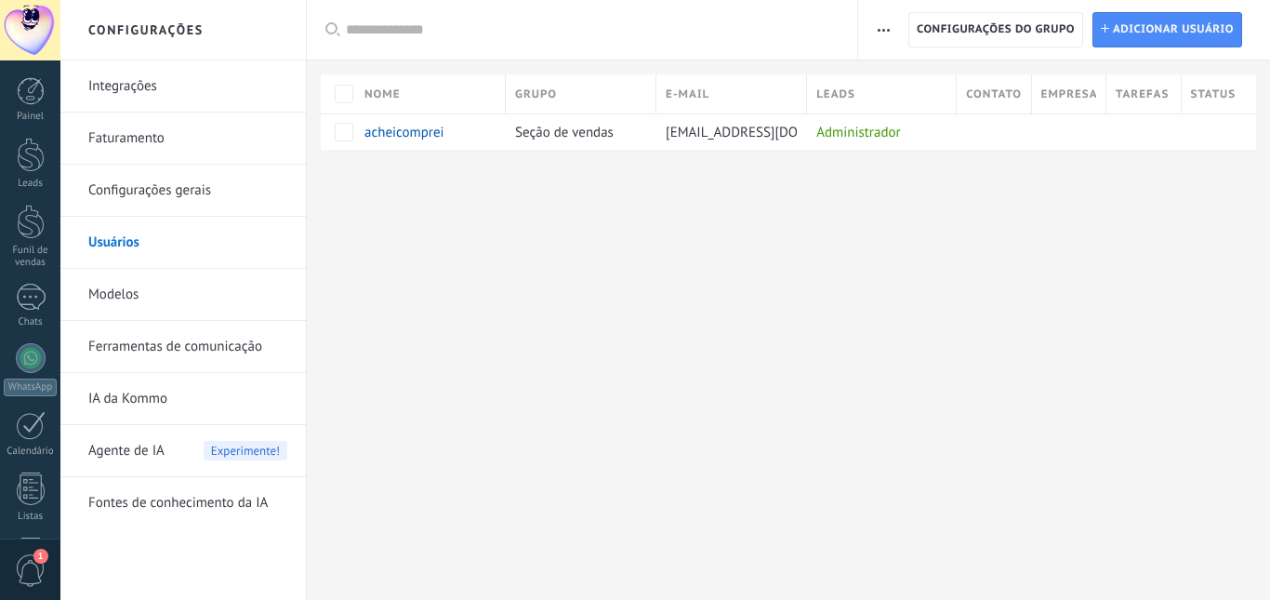
click at [190, 292] on link "Modelos" at bounding box center [187, 295] width 199 height 52
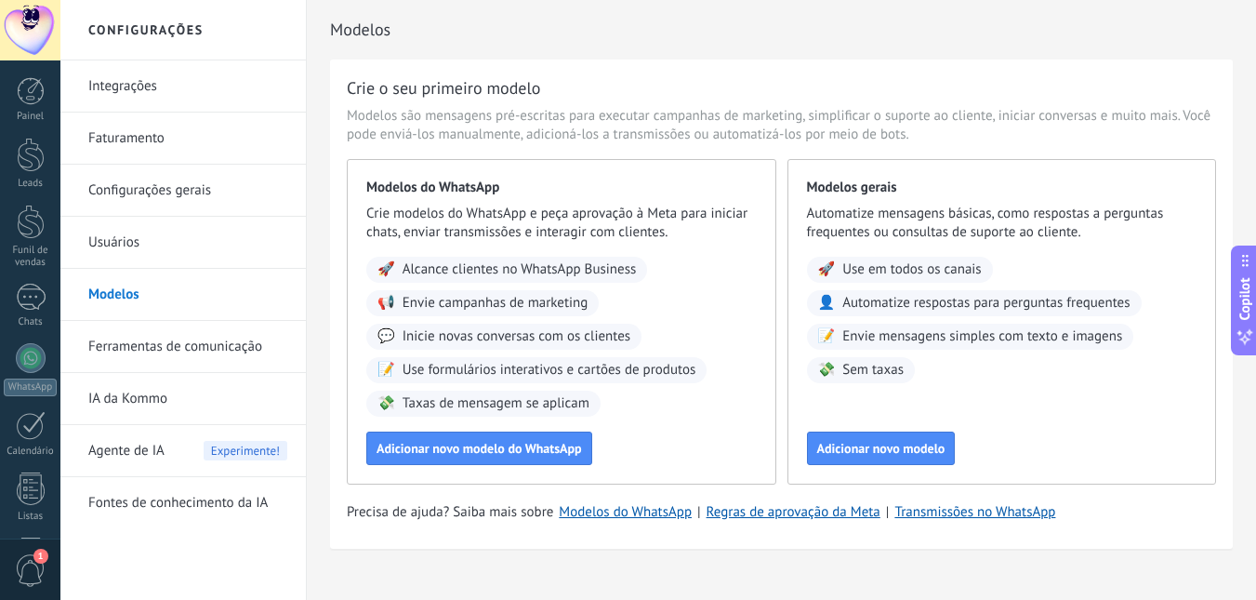
click at [202, 345] on link "Ferramentas de comunicação" at bounding box center [187, 347] width 199 height 52
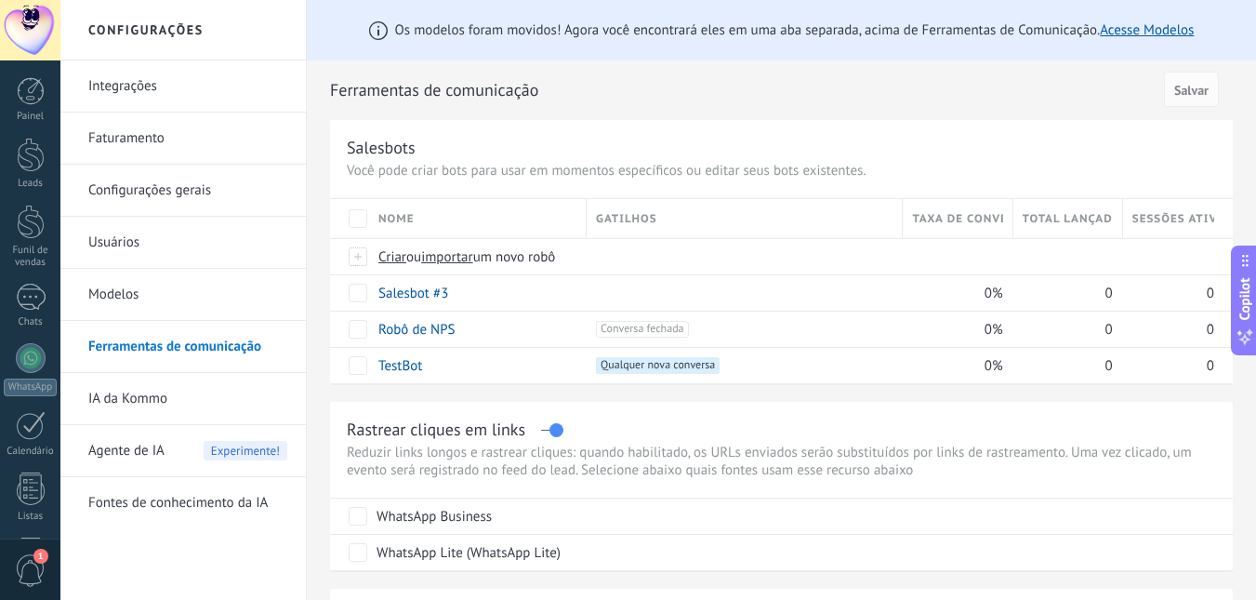
click at [192, 389] on link "IA da Kommo" at bounding box center [187, 399] width 199 height 52
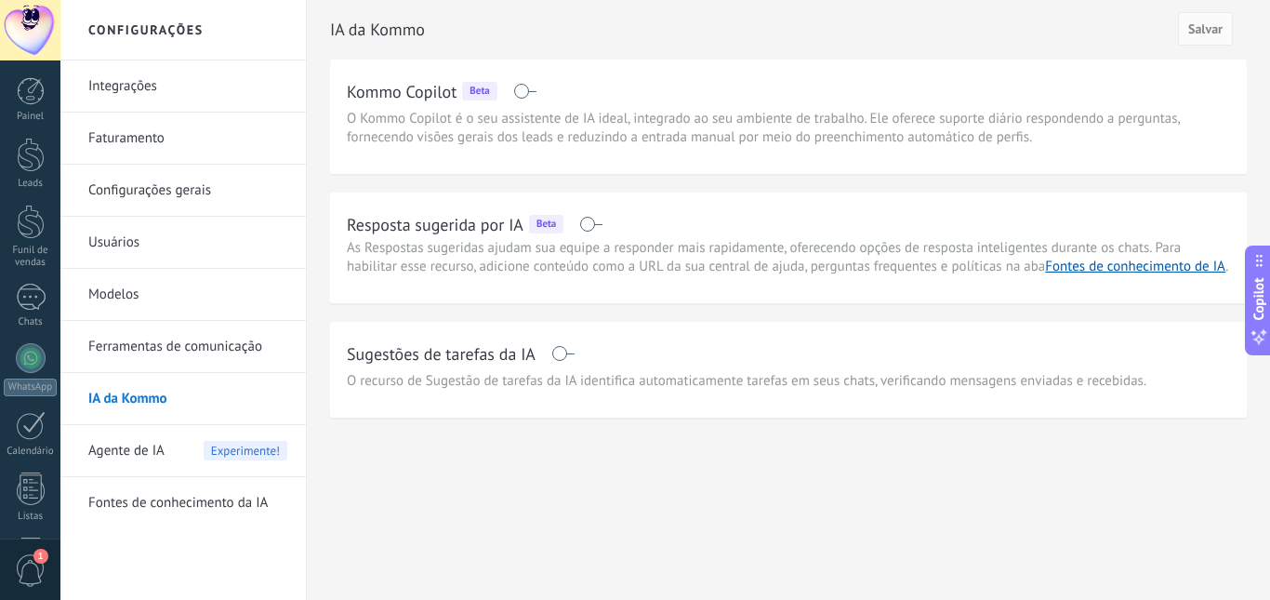
click at [179, 502] on link "Fontes de conhecimento da IA" at bounding box center [187, 503] width 199 height 52
